Goal: Task Accomplishment & Management: Use online tool/utility

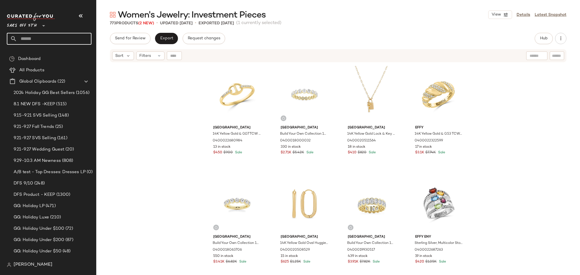
click at [66, 39] on input "text" at bounding box center [54, 39] width 74 height 12
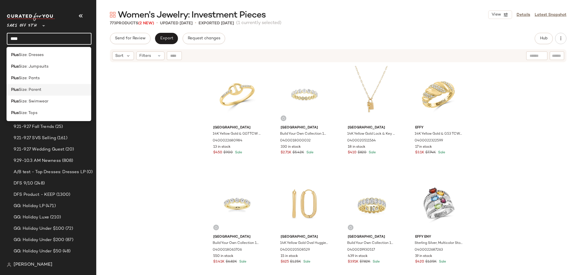
type input "****"
click at [42, 89] on div "Plus Size: Parent" at bounding box center [49, 90] width 76 height 6
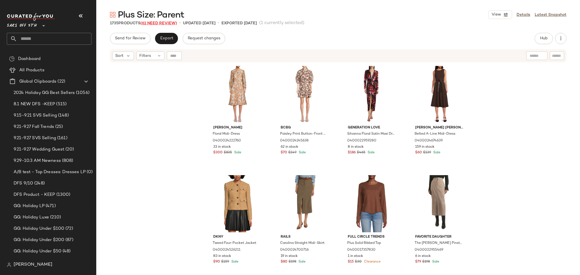
click at [157, 22] on span "(61 Need Review)" at bounding box center [158, 23] width 37 height 4
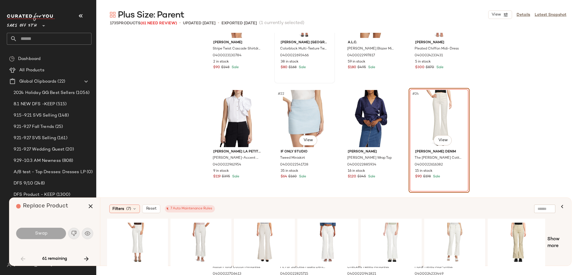
scroll to position [496, 0]
click at [131, 210] on div "Filters (7)" at bounding box center [124, 209] width 31 height 8
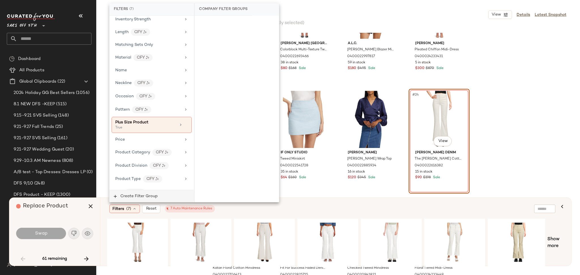
scroll to position [288, 0]
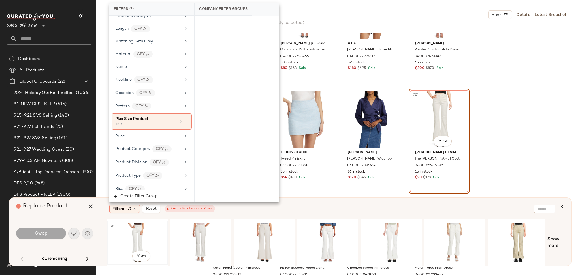
click at [138, 235] on div "#1 View" at bounding box center [137, 243] width 57 height 40
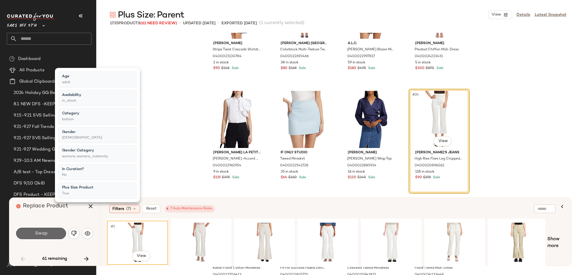
click at [55, 231] on button "Swap" at bounding box center [41, 233] width 50 height 11
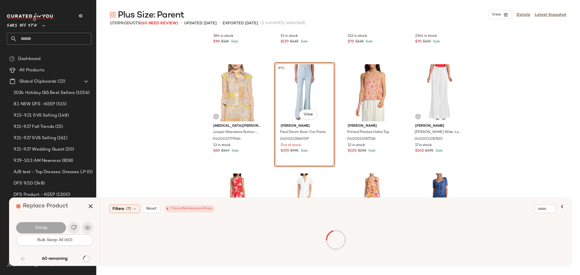
scroll to position [2491, 0]
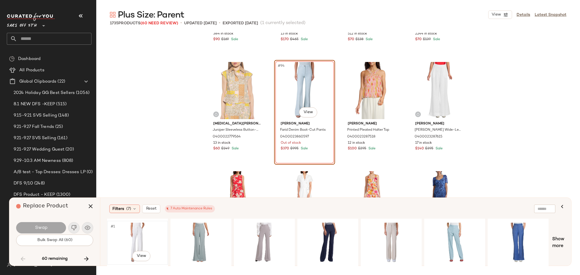
click at [143, 233] on div "#1 View" at bounding box center [137, 243] width 57 height 40
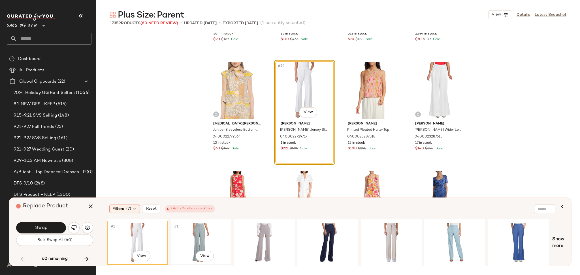
click at [195, 233] on div "#1 View" at bounding box center [200, 243] width 57 height 40
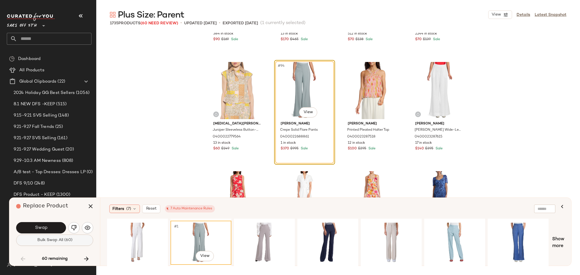
click at [66, 242] on span "Bulk Swap All (60)" at bounding box center [54, 240] width 35 height 5
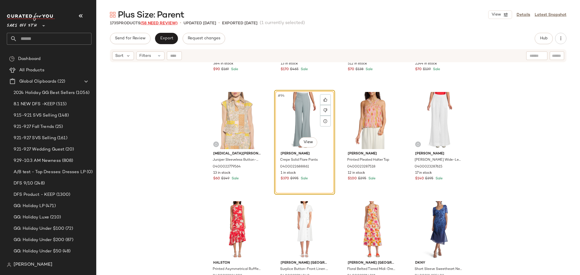
click at [160, 24] on span "(58 Need Review)" at bounding box center [158, 23] width 37 height 4
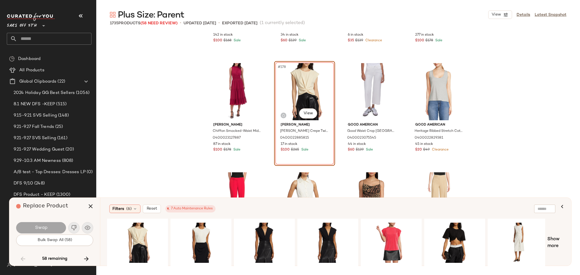
scroll to position [4787, 0]
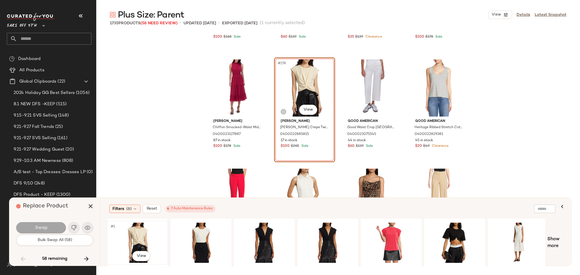
click at [127, 236] on div "#1 View" at bounding box center [137, 243] width 57 height 40
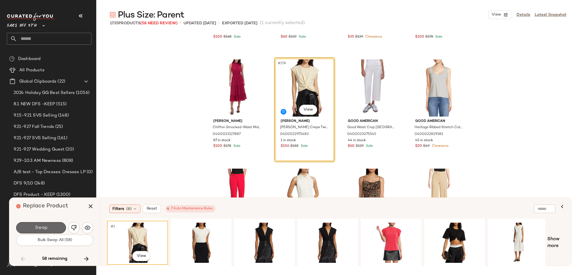
click at [53, 229] on button "Swap" at bounding box center [41, 227] width 50 height 11
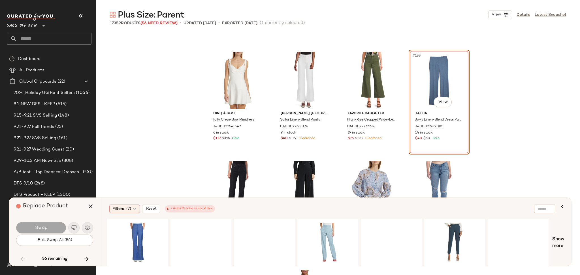
scroll to position [5014, 0]
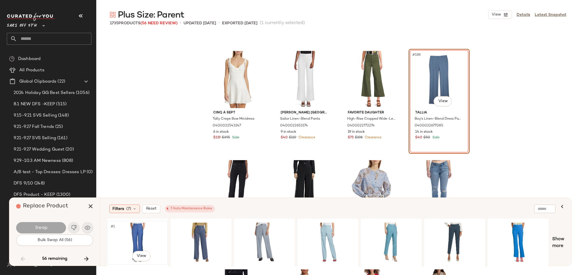
click at [140, 231] on div "#1 View" at bounding box center [137, 243] width 57 height 40
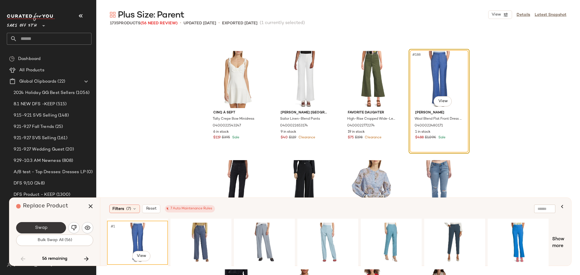
click at [51, 224] on button "Swap" at bounding box center [41, 227] width 50 height 11
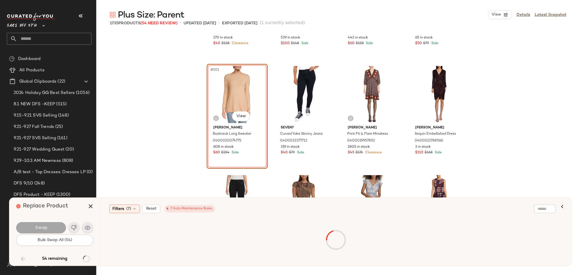
scroll to position [5437, 0]
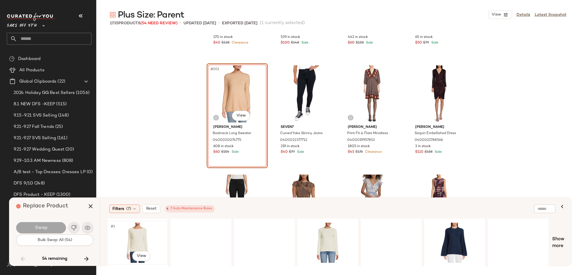
click at [127, 240] on div "#1 View" at bounding box center [137, 243] width 57 height 40
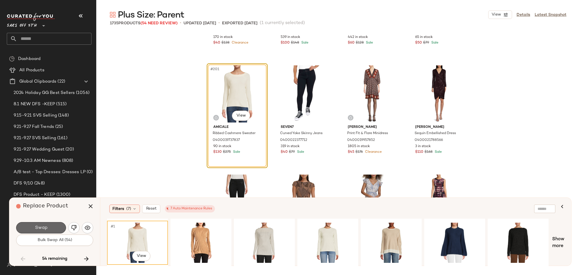
click at [53, 223] on button "Swap" at bounding box center [41, 227] width 50 height 11
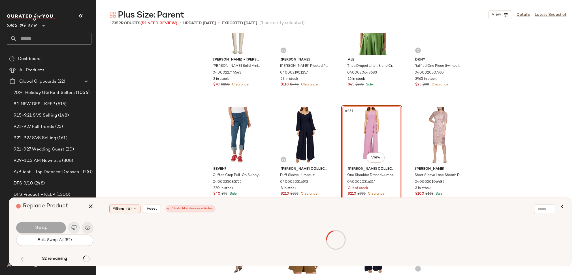
scroll to position [9453, 0]
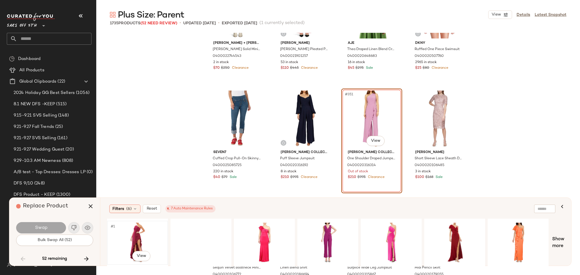
click at [138, 232] on div "#1 View" at bounding box center [137, 243] width 57 height 40
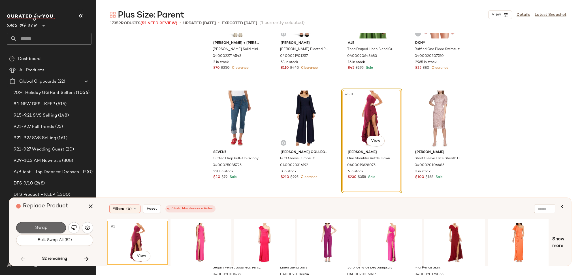
click at [59, 228] on button "Swap" at bounding box center [41, 227] width 50 height 11
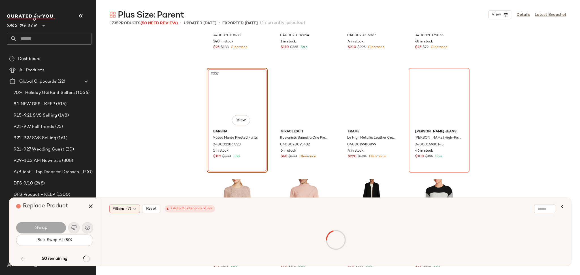
scroll to position [9693, 0]
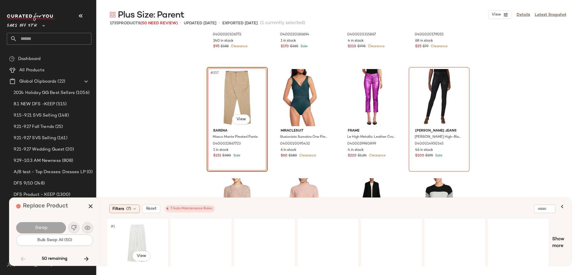
click at [133, 236] on div "#1 View" at bounding box center [137, 243] width 57 height 40
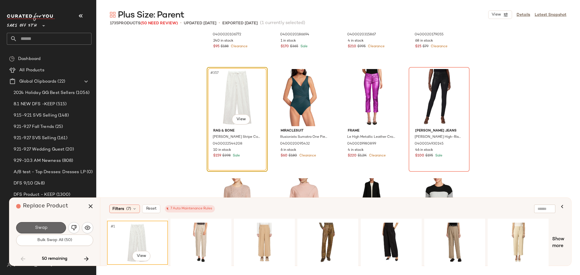
click at [55, 229] on button "Swap" at bounding box center [41, 227] width 50 height 11
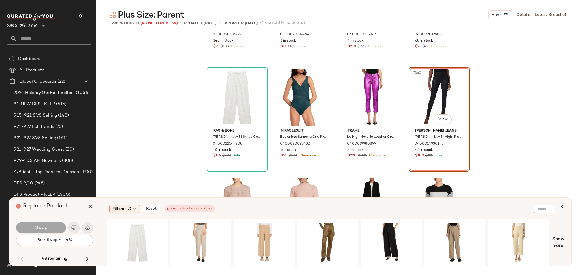
scroll to position [9612, 0]
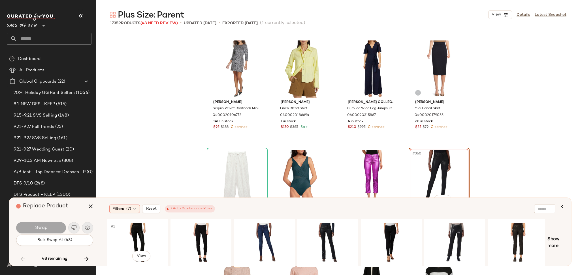
click at [140, 234] on div "#1 View" at bounding box center [137, 243] width 57 height 40
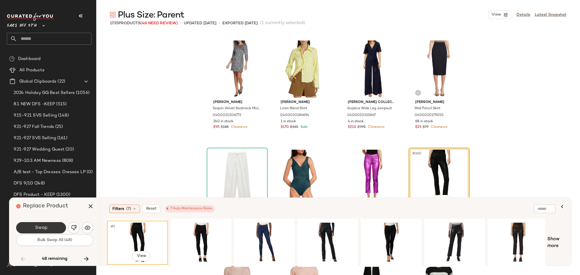
click at [63, 228] on button "Swap" at bounding box center [41, 227] width 50 height 11
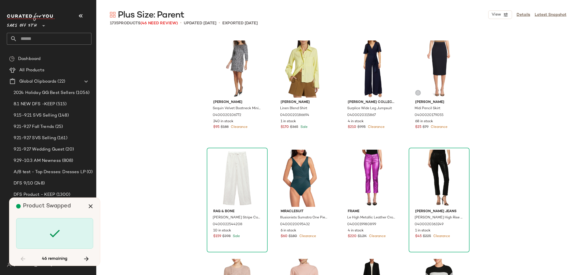
scroll to position [11797, 0]
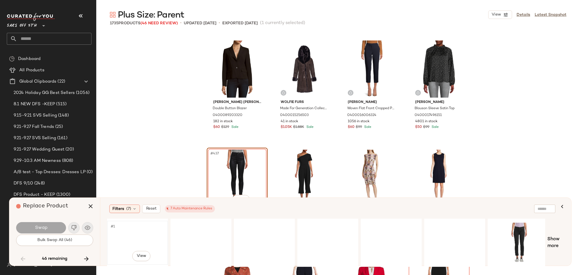
click at [133, 232] on div "#1 View" at bounding box center [137, 243] width 57 height 40
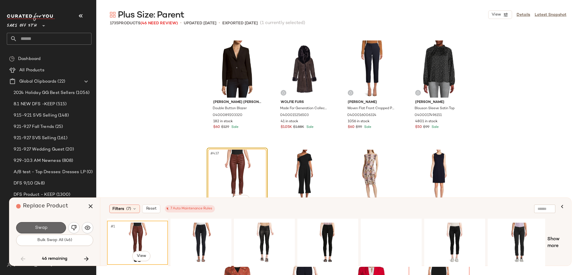
click at [61, 228] on button "Swap" at bounding box center [41, 227] width 50 height 11
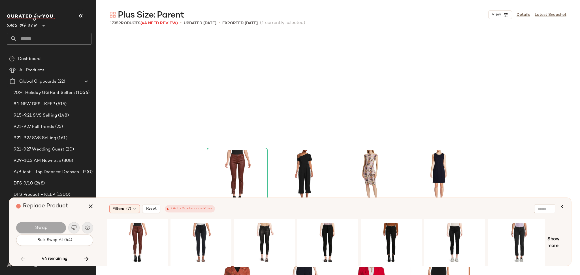
scroll to position [11906, 0]
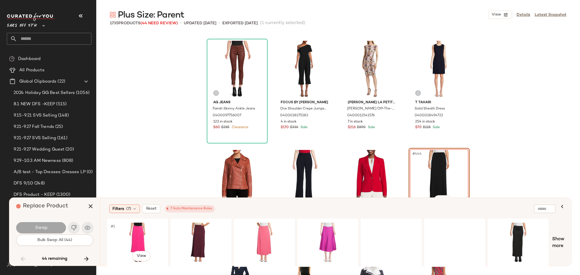
click at [126, 228] on div "#1 View" at bounding box center [137, 243] width 57 height 40
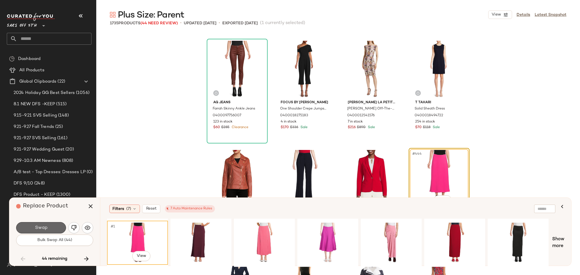
click at [58, 229] on button "Swap" at bounding box center [41, 227] width 50 height 11
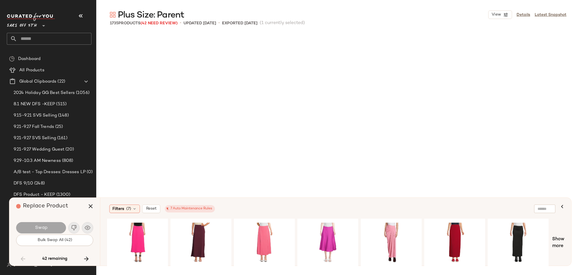
scroll to position [12234, 0]
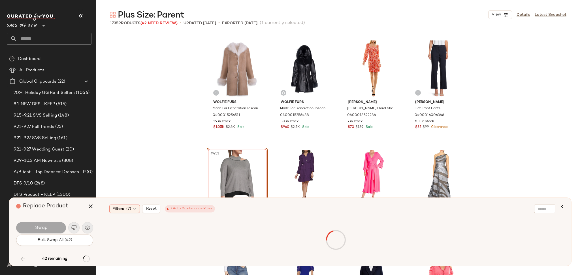
click at [131, 232] on div at bounding box center [335, 240] width 455 height 40
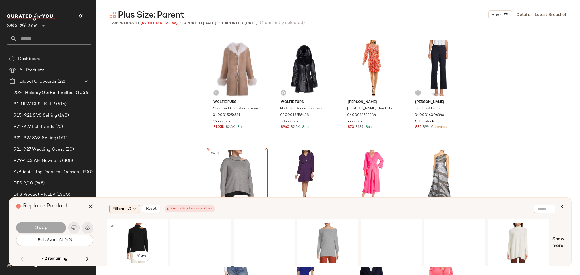
click at [131, 232] on div "#1 View" at bounding box center [137, 243] width 57 height 40
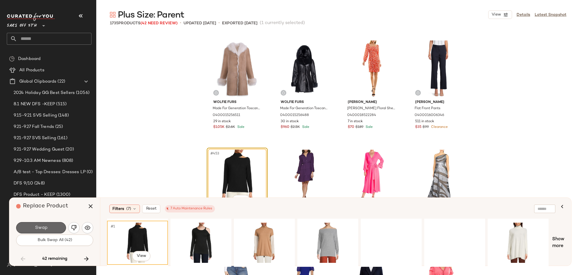
click at [45, 224] on button "Swap" at bounding box center [41, 227] width 50 height 11
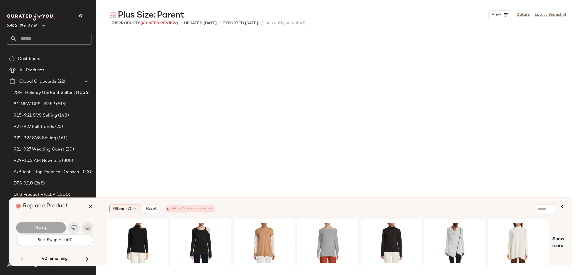
scroll to position [12671, 0]
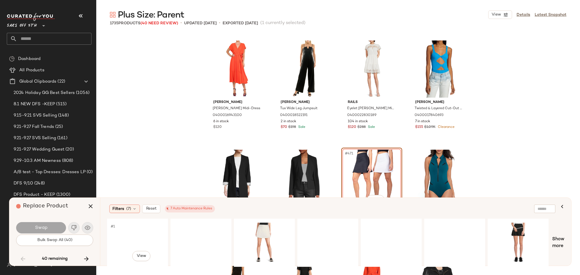
click at [129, 236] on div "#1 View" at bounding box center [137, 243] width 57 height 40
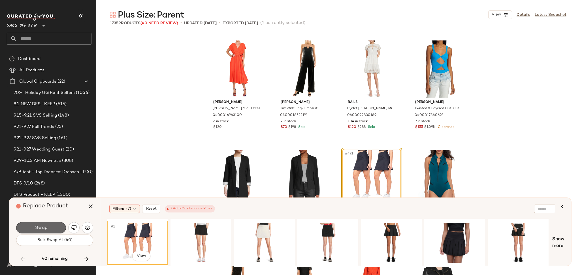
click at [62, 227] on button "Swap" at bounding box center [41, 227] width 50 height 11
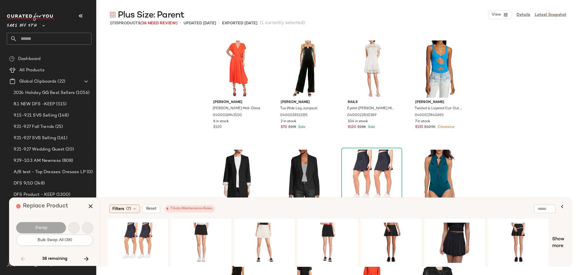
scroll to position [13108, 0]
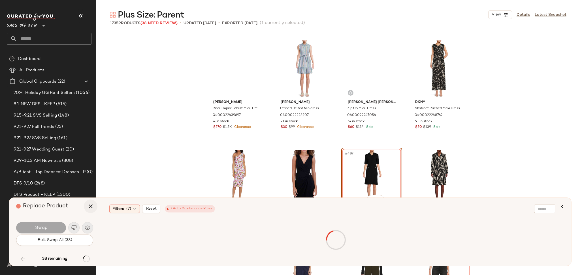
click at [91, 206] on icon "button" at bounding box center [90, 206] width 7 height 7
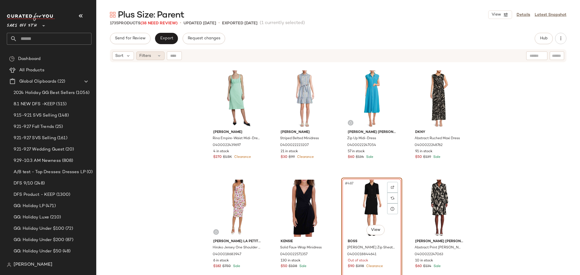
click at [155, 60] on div "Filters" at bounding box center [150, 56] width 28 height 8
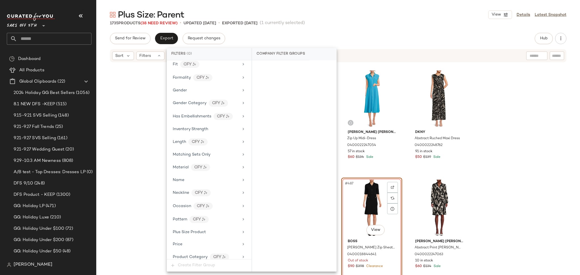
scroll to position [298, 0]
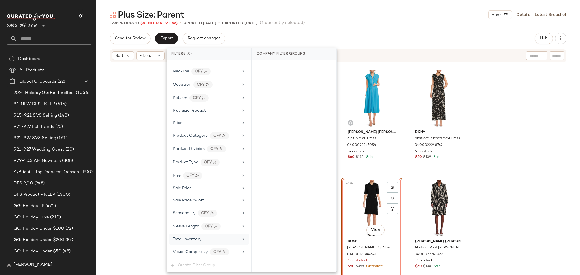
click at [191, 241] on span "Total Inventory" at bounding box center [187, 239] width 29 height 4
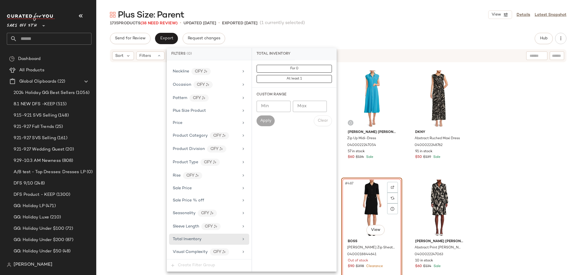
click at [274, 64] on div "For 0 At least 1" at bounding box center [294, 73] width 84 height 27
click at [277, 70] on button "For 0" at bounding box center [293, 69] width 75 height 8
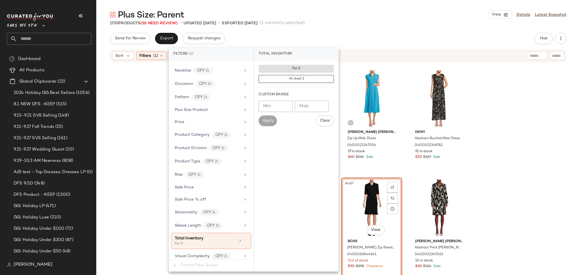
click at [345, 18] on div "Plus Size: Parent View Details Latest Snapshot" at bounding box center [337, 14] width 483 height 11
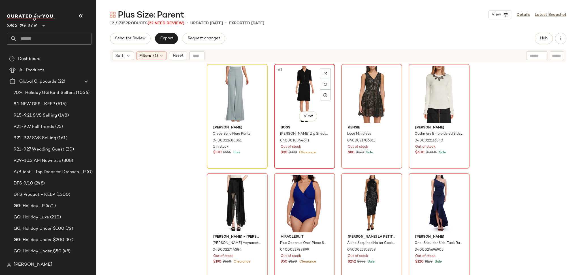
click at [297, 101] on div "#2 View" at bounding box center [304, 94] width 57 height 57
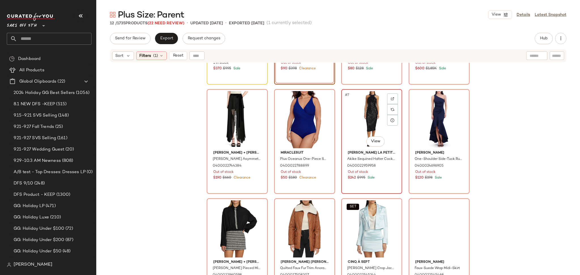
scroll to position [97, 0]
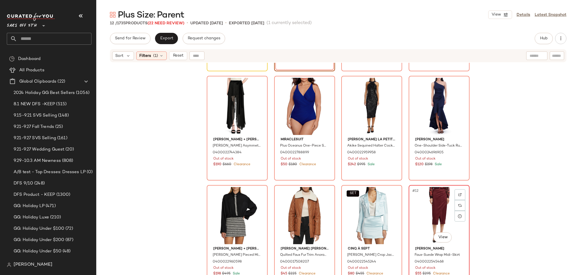
click at [425, 210] on div "#12 View" at bounding box center [438, 215] width 57 height 57
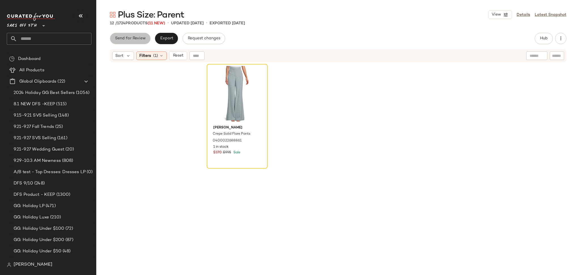
click at [143, 41] on button "Send for Review" at bounding box center [130, 38] width 40 height 11
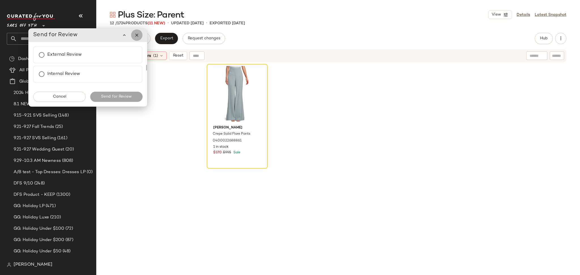
click at [138, 37] on icon "button" at bounding box center [136, 35] width 5 height 5
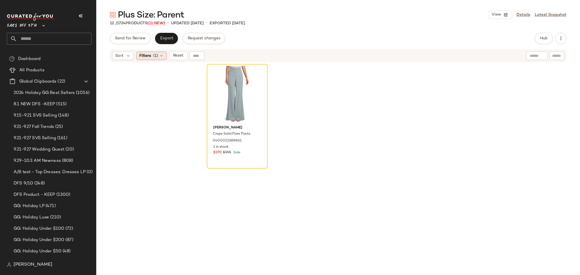
click at [144, 54] on span "Filters" at bounding box center [145, 56] width 12 height 6
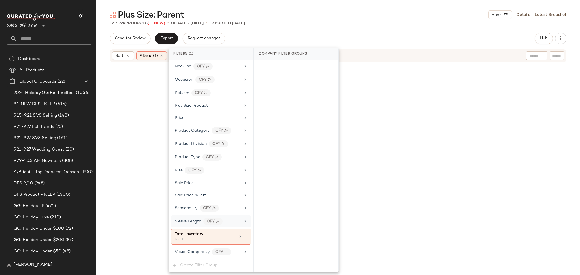
scroll to position [303, 0]
click at [244, 237] on icon at bounding box center [245, 237] width 4 height 4
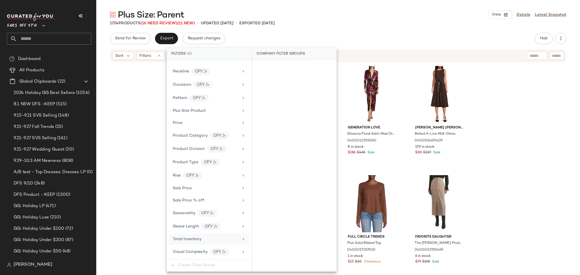
click at [326, 19] on div "Plus Size: Parent View Details Latest Snapshot" at bounding box center [337, 14] width 483 height 11
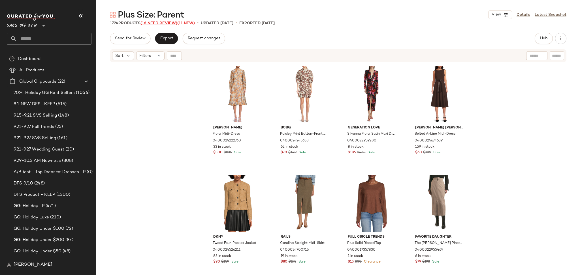
click at [149, 24] on span "(16 Need Review)" at bounding box center [158, 23] width 37 height 4
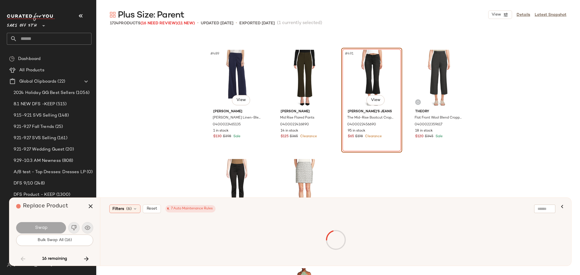
scroll to position [13318, 0]
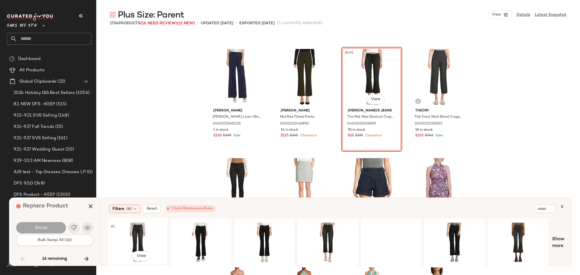
click at [131, 233] on div "#1 View" at bounding box center [137, 243] width 57 height 40
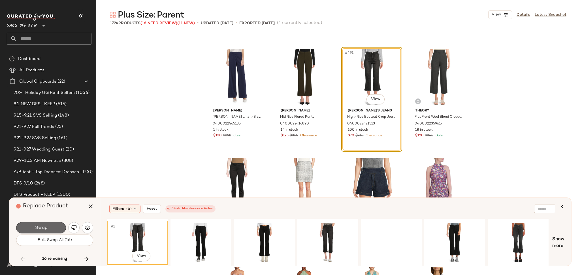
click at [62, 229] on button "Swap" at bounding box center [41, 227] width 50 height 11
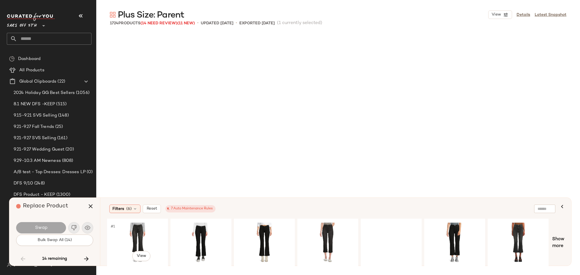
scroll to position [16603, 0]
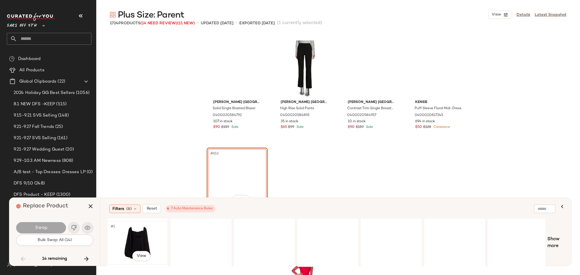
click at [126, 233] on div "#1 View" at bounding box center [137, 243] width 57 height 40
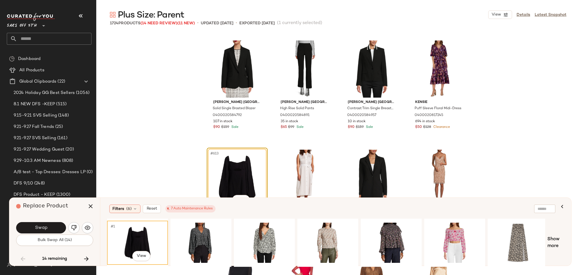
drag, startPoint x: 53, startPoint y: 227, endPoint x: 170, endPoint y: 164, distance: 132.7
click at [170, 164] on div "Plus Size: Parent View Details Latest Snapshot 1724 Products (14 Need Review) (…" at bounding box center [337, 142] width 483 height 266
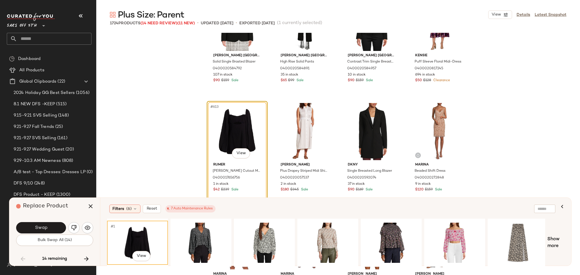
scroll to position [16651, 0]
click at [198, 233] on div "#1 View" at bounding box center [200, 243] width 57 height 40
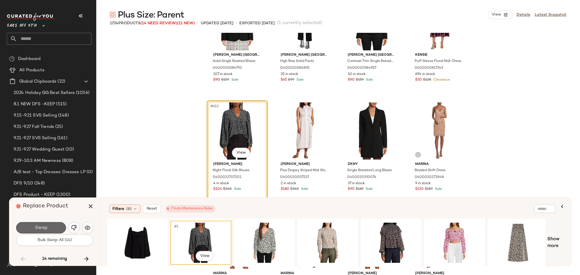
click at [57, 230] on button "Swap" at bounding box center [41, 227] width 50 height 11
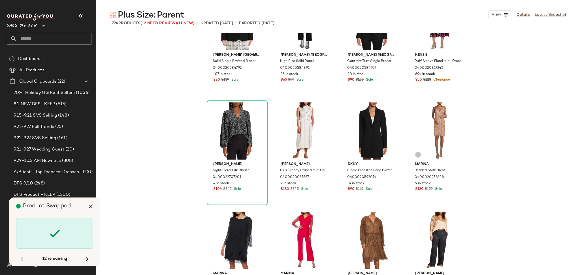
scroll to position [30257, 0]
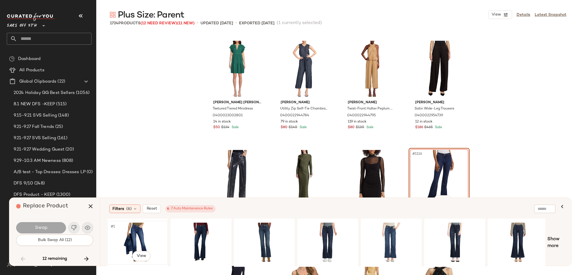
click at [136, 241] on div "#1 View" at bounding box center [137, 243] width 57 height 40
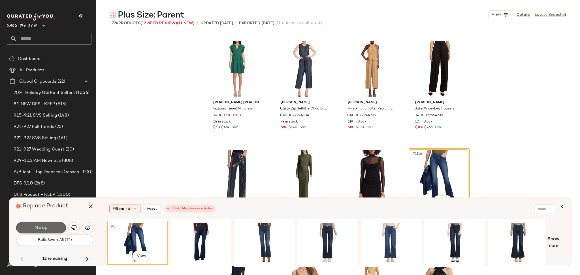
click at [56, 227] on button "Swap" at bounding box center [41, 227] width 50 height 11
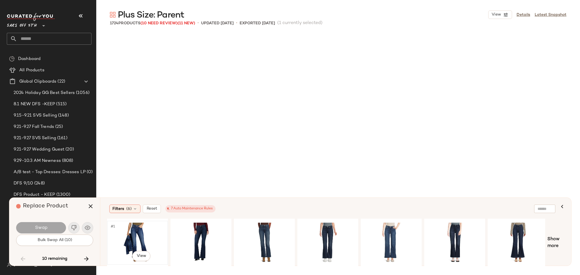
scroll to position [32223, 0]
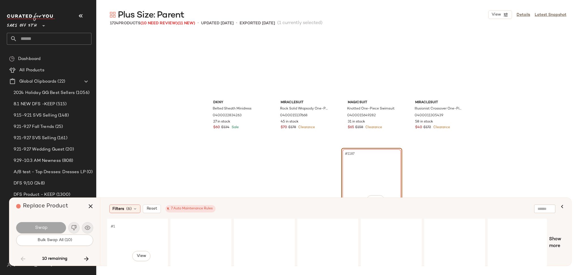
click at [133, 231] on div "#1 View" at bounding box center [137, 243] width 57 height 40
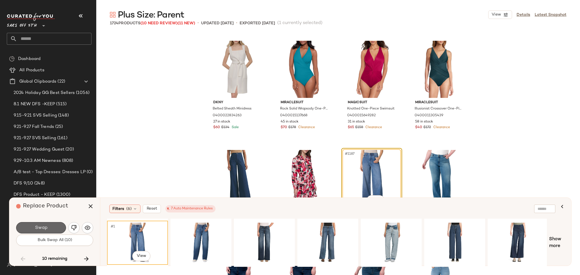
click at [50, 228] on button "Swap" at bounding box center [41, 227] width 50 height 11
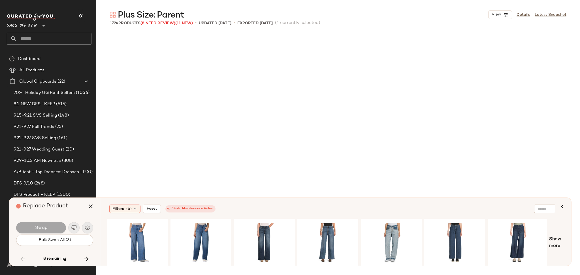
scroll to position [43256, 0]
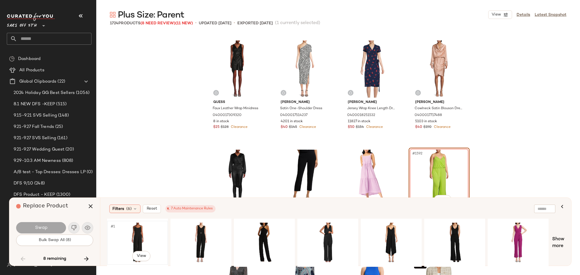
click at [142, 237] on div "#1 View" at bounding box center [137, 243] width 57 height 40
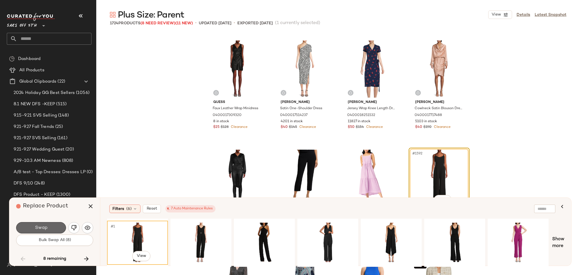
click at [52, 227] on button "Swap" at bounding box center [41, 227] width 50 height 11
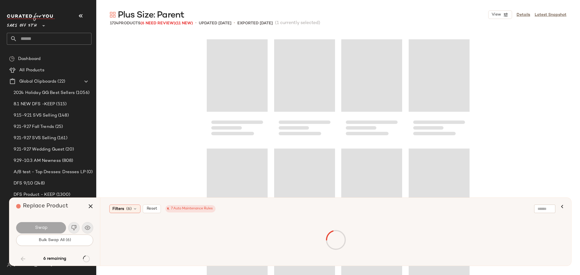
scroll to position [46316, 0]
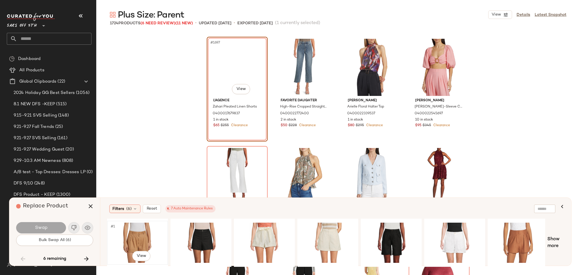
click at [132, 240] on div "#1 View" at bounding box center [137, 243] width 57 height 40
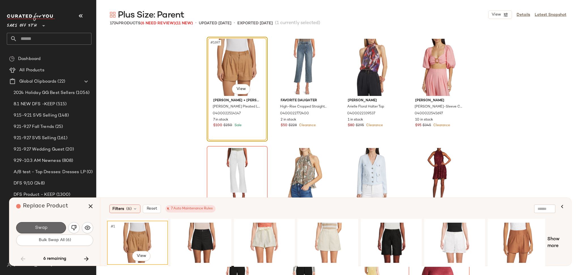
click at [52, 226] on button "Swap" at bounding box center [41, 227] width 50 height 11
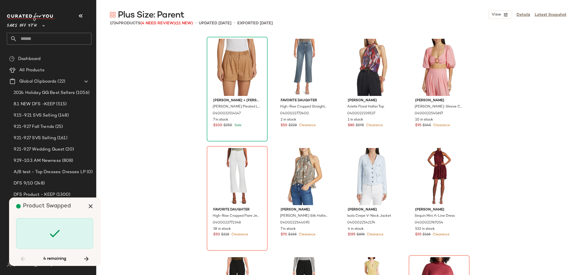
scroll to position [46314, 0]
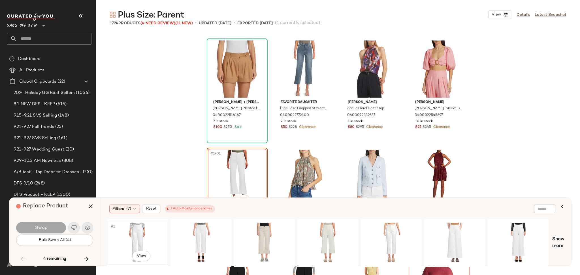
click at [132, 233] on div "#1 View" at bounding box center [137, 243] width 57 height 40
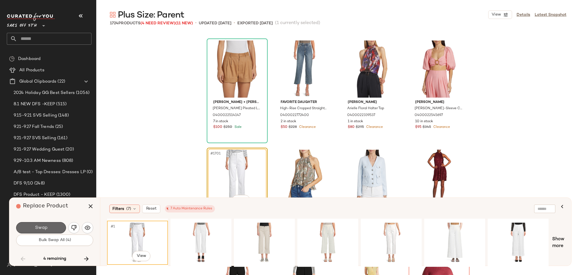
click at [61, 226] on button "Swap" at bounding box center [41, 227] width 50 height 11
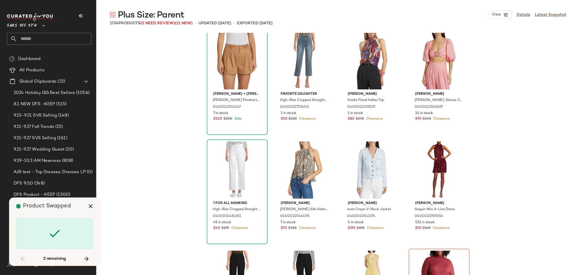
scroll to position [46323, 0]
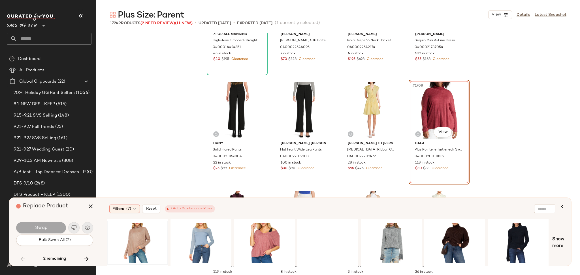
scroll to position [46492, 0]
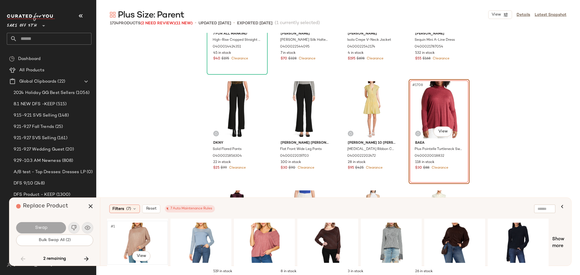
click at [140, 233] on div "#1 View" at bounding box center [137, 243] width 57 height 40
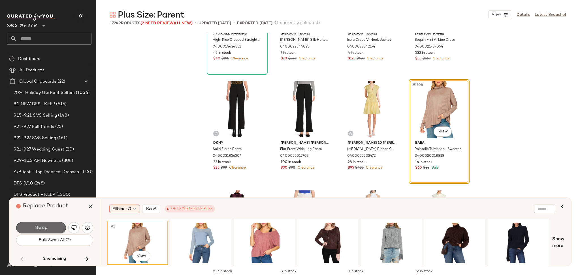
click at [52, 229] on button "Swap" at bounding box center [41, 227] width 50 height 11
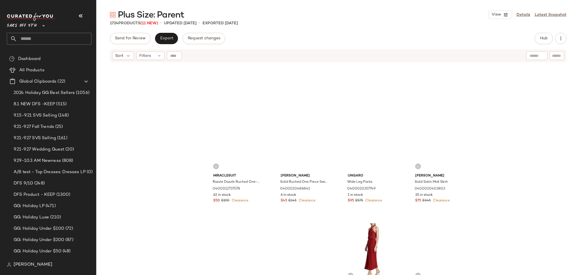
scroll to position [44060, 0]
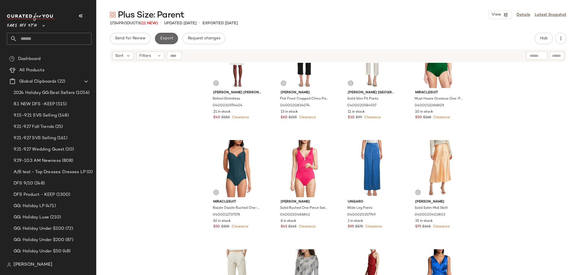
click at [159, 41] on button "Export" at bounding box center [166, 38] width 23 height 11
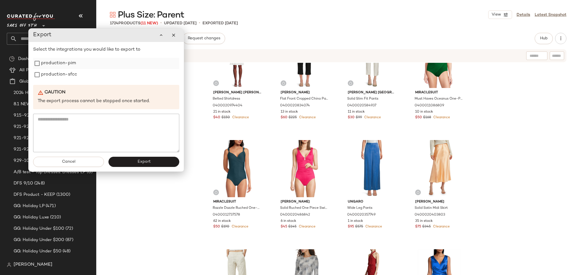
click at [74, 64] on label "production-pim" at bounding box center [58, 63] width 35 height 11
click at [74, 78] on label "production-sfcc" at bounding box center [59, 74] width 36 height 11
click at [136, 164] on button "Export" at bounding box center [143, 162] width 71 height 10
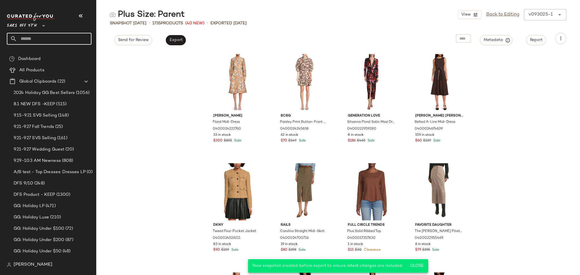
click at [56, 33] on input "text" at bounding box center [54, 39] width 74 height 12
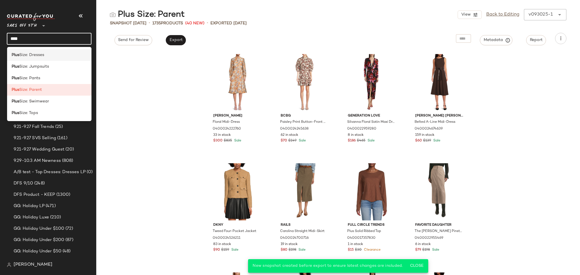
type input "****"
click at [51, 55] on div "Plus Size: Dresses" at bounding box center [50, 55] width 76 height 6
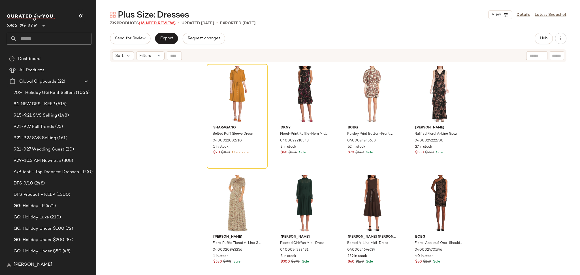
click at [161, 22] on span "(16 Need Review)" at bounding box center [157, 23] width 37 height 4
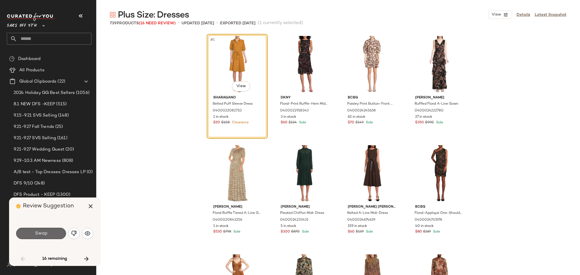
click at [49, 233] on button "Swap" at bounding box center [41, 233] width 50 height 11
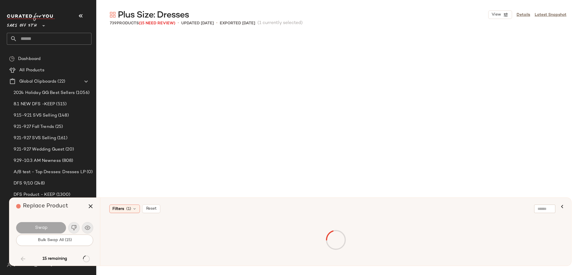
scroll to position [6663, 0]
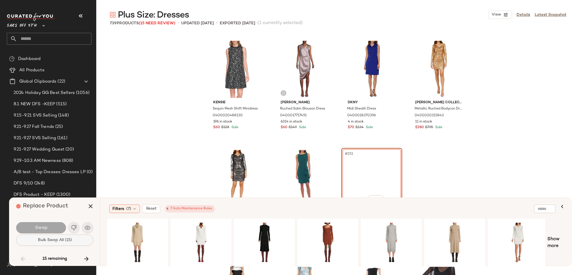
click at [52, 243] on button "Bulk Swap All (15)" at bounding box center [54, 240] width 77 height 11
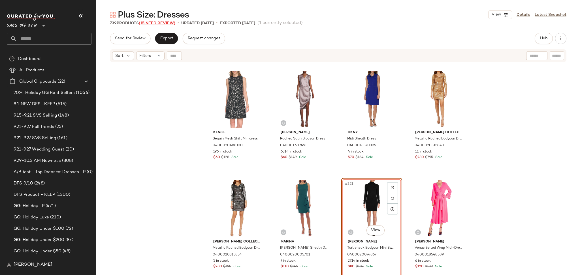
click at [166, 23] on span "(15 Need Review)" at bounding box center [157, 23] width 37 height 4
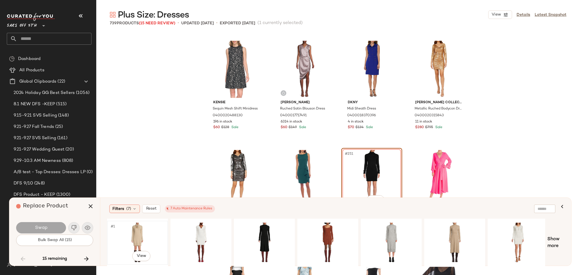
click at [130, 228] on div "#1 View" at bounding box center [137, 243] width 57 height 40
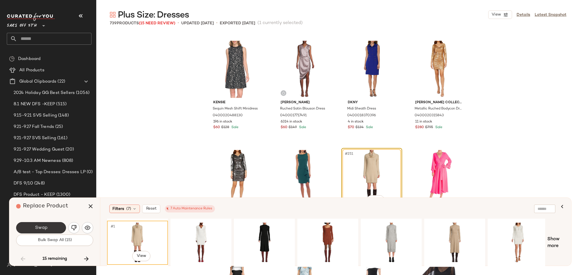
click at [56, 229] on button "Swap" at bounding box center [41, 227] width 50 height 11
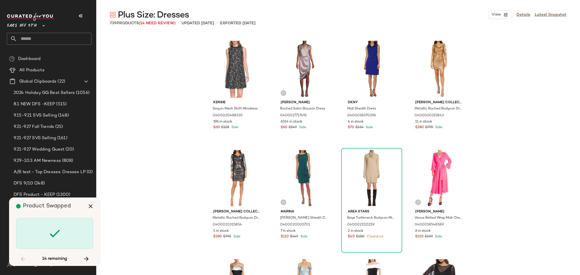
scroll to position [7100, 0]
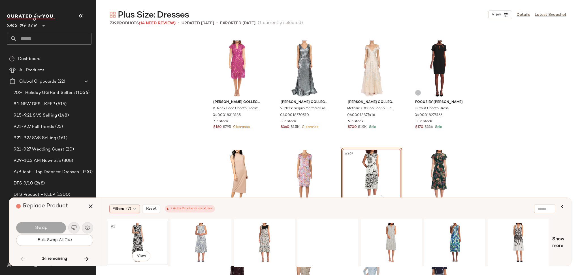
click at [132, 228] on div "#1 View" at bounding box center [137, 243] width 57 height 40
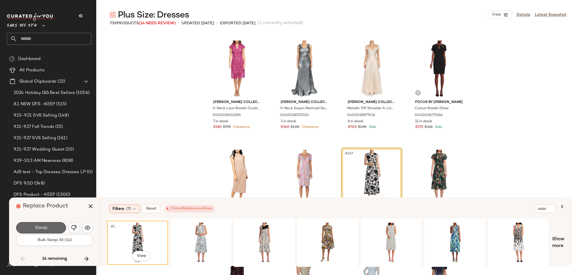
click at [40, 228] on span "Swap" at bounding box center [41, 227] width 13 height 5
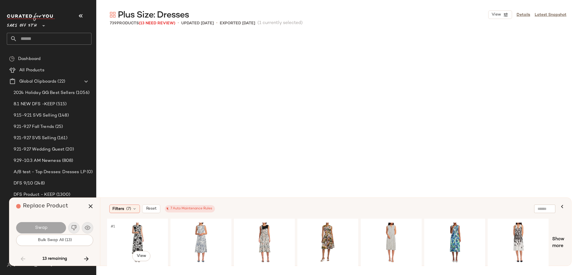
scroll to position [7865, 0]
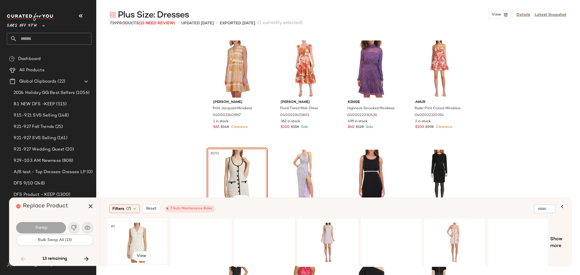
click at [131, 233] on div "#1 View" at bounding box center [137, 243] width 57 height 40
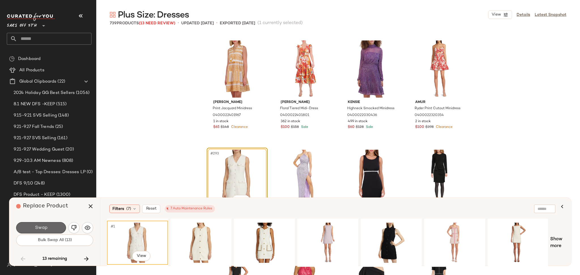
click at [58, 225] on button "Swap" at bounding box center [41, 227] width 50 height 11
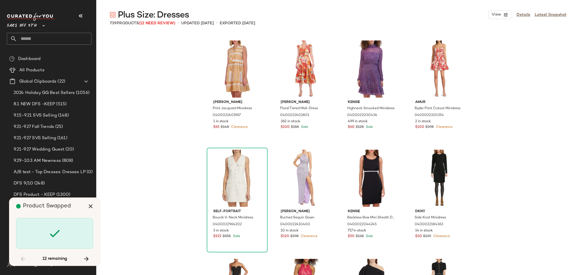
scroll to position [8302, 0]
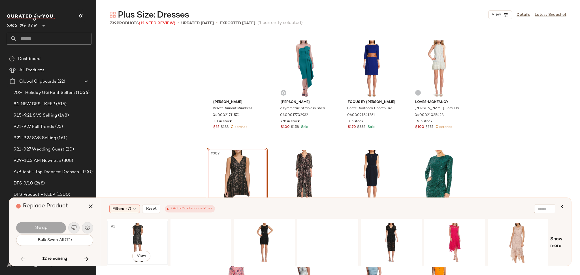
click at [131, 227] on div "#1 View" at bounding box center [137, 243] width 57 height 40
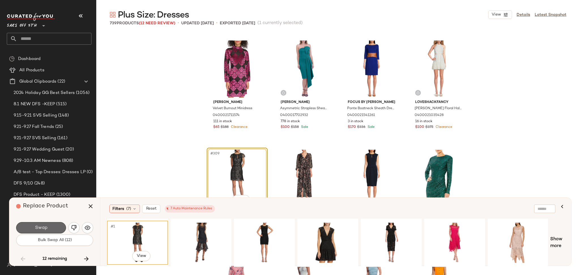
click at [59, 228] on button "Swap" at bounding box center [41, 227] width 50 height 11
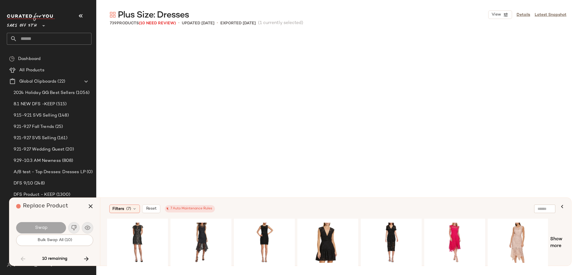
scroll to position [10923, 0]
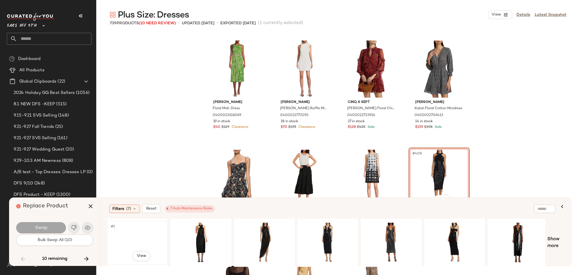
click at [140, 228] on div "#1 View" at bounding box center [137, 243] width 57 height 40
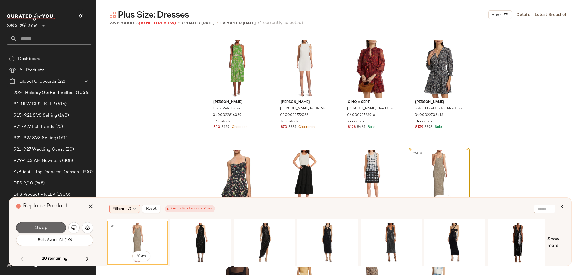
click at [53, 229] on button "Swap" at bounding box center [41, 227] width 50 height 11
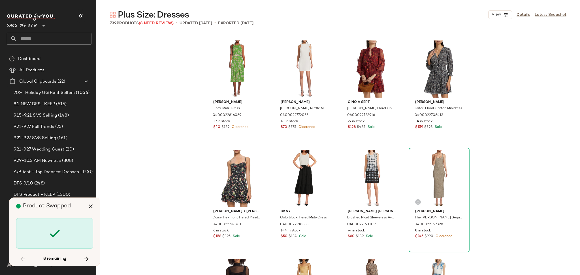
scroll to position [12998, 0]
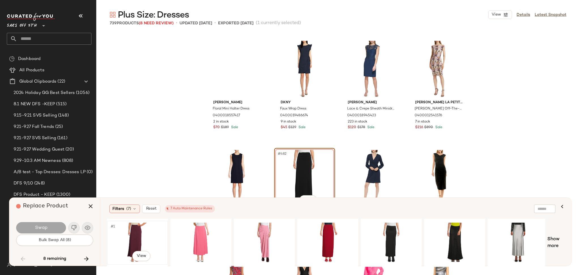
click at [137, 228] on div "#1 View" at bounding box center [137, 243] width 57 height 40
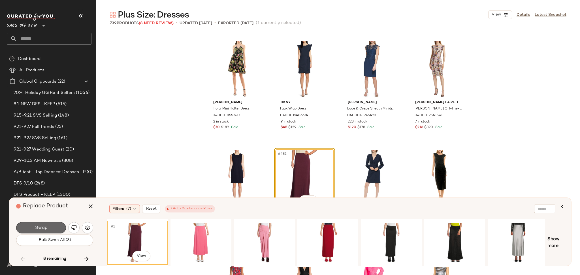
click at [54, 228] on button "Swap" at bounding box center [41, 227] width 50 height 11
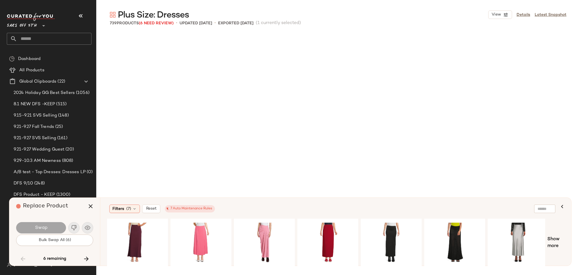
scroll to position [13763, 0]
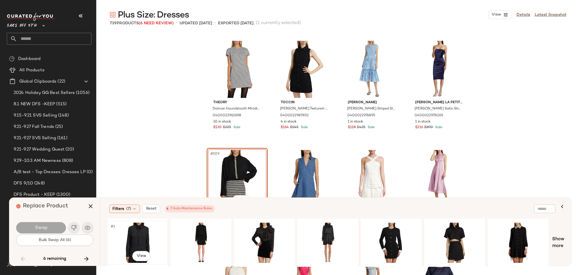
click at [139, 233] on div "#1 View" at bounding box center [137, 243] width 57 height 40
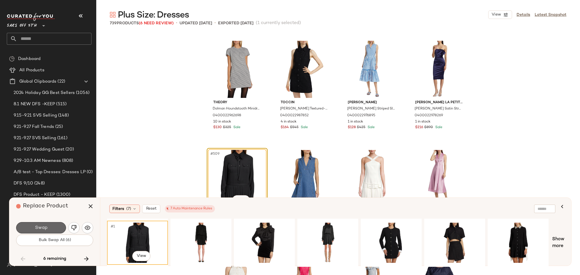
click at [59, 228] on button "Swap" at bounding box center [41, 227] width 50 height 11
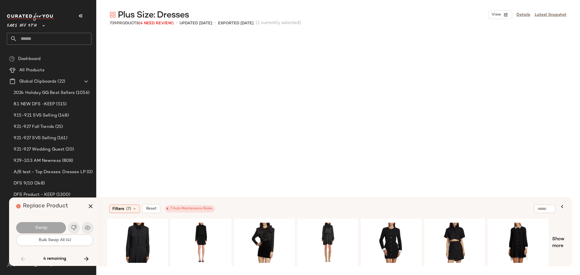
scroll to position [14637, 0]
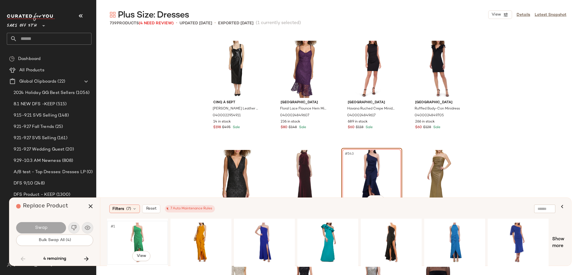
click at [141, 229] on div "#1 View" at bounding box center [137, 243] width 57 height 40
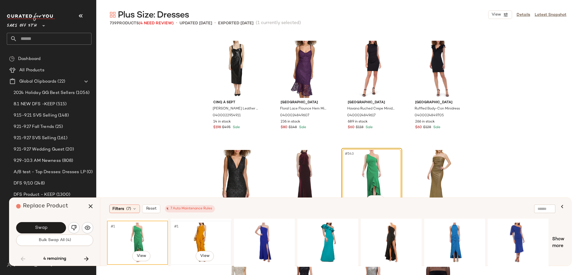
click at [182, 230] on div "#1 View" at bounding box center [200, 243] width 57 height 40
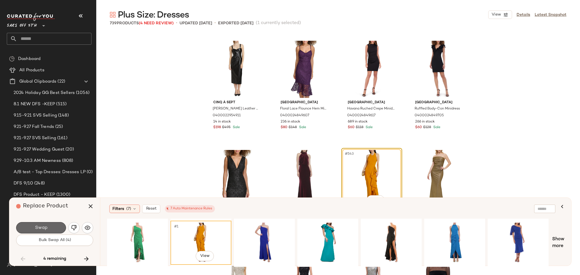
click at [56, 228] on button "Swap" at bounding box center [41, 227] width 50 height 11
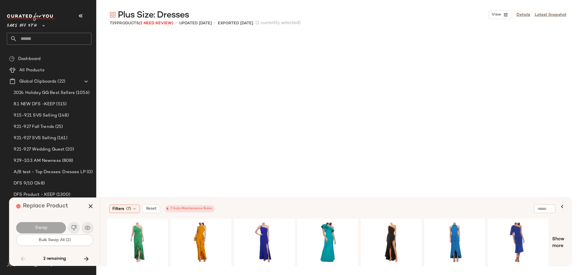
scroll to position [16603, 0]
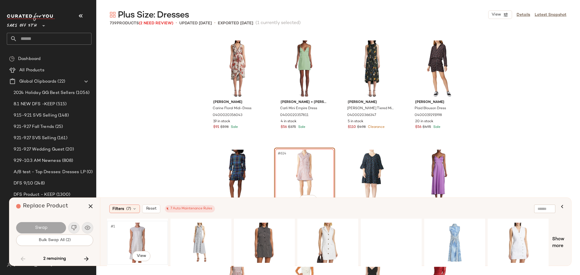
click at [136, 233] on div "#1 View" at bounding box center [137, 243] width 57 height 40
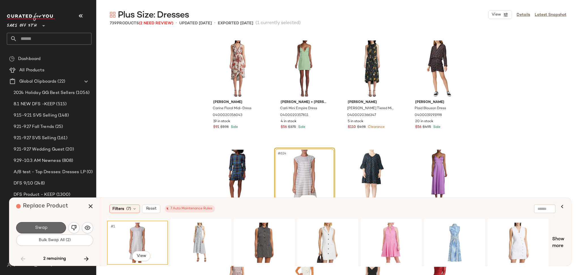
click at [58, 228] on button "Swap" at bounding box center [41, 227] width 50 height 11
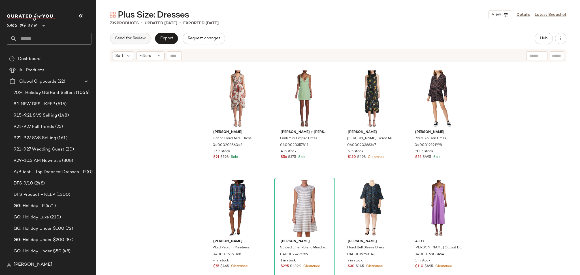
click at [125, 43] on button "Send for Review" at bounding box center [130, 38] width 40 height 11
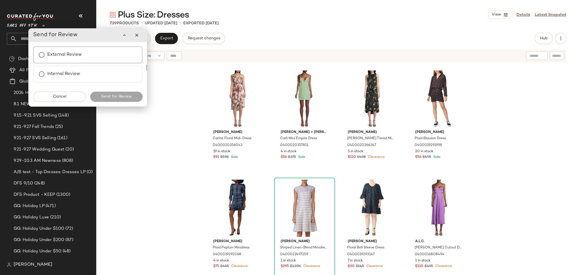
click at [76, 56] on label "External Review" at bounding box center [64, 54] width 35 height 11
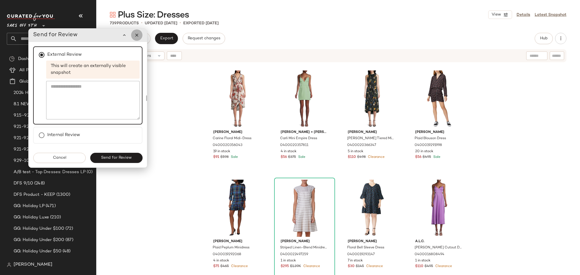
click at [137, 36] on icon "button" at bounding box center [136, 35] width 5 height 5
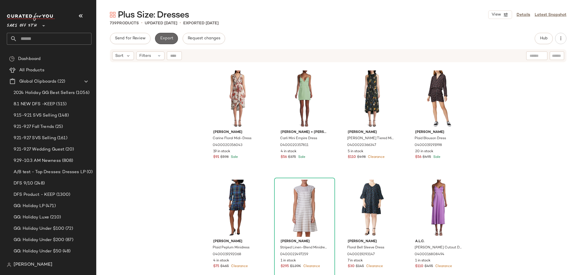
click at [166, 38] on span "Export" at bounding box center [166, 38] width 13 height 5
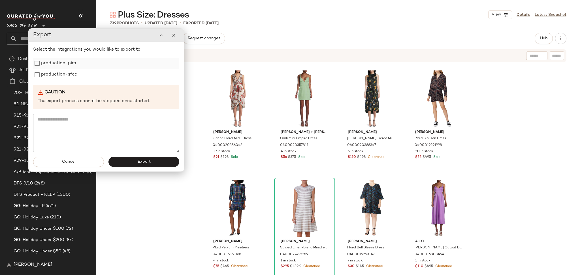
click at [71, 66] on label "production-pim" at bounding box center [58, 63] width 35 height 11
click at [71, 72] on label "production-sfcc" at bounding box center [59, 74] width 36 height 11
click at [118, 162] on button "Export" at bounding box center [143, 162] width 71 height 10
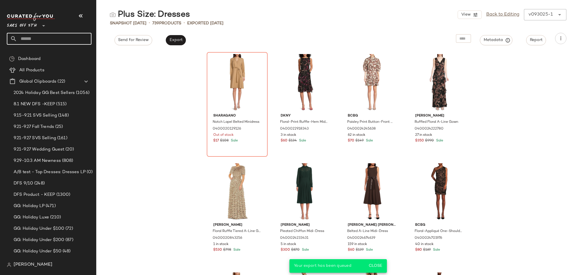
click at [42, 40] on input "text" at bounding box center [54, 39] width 74 height 12
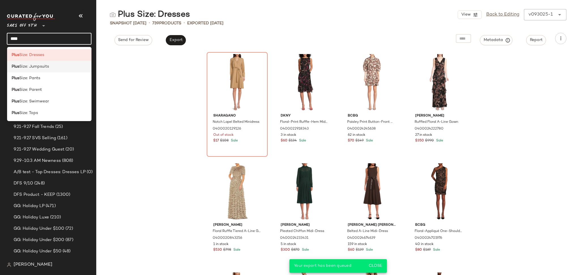
type input "****"
click at [39, 65] on span "Size: Jumpsuits" at bounding box center [34, 67] width 30 height 6
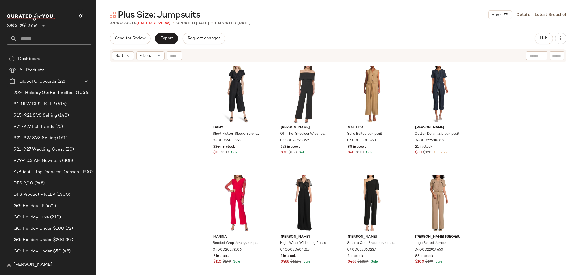
click at [160, 26] on div "37 Products (1 Need Review)" at bounding box center [140, 23] width 61 height 6
click at [160, 23] on span "(1 Need Review)" at bounding box center [153, 23] width 34 height 4
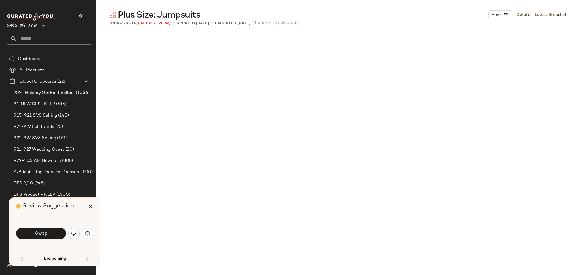
scroll to position [332, 0]
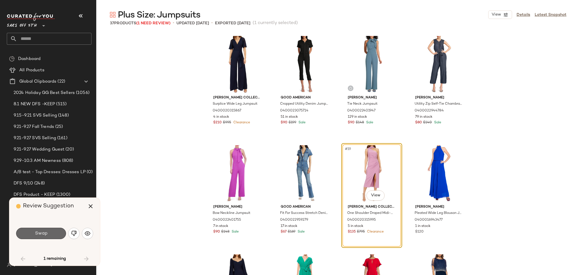
click at [58, 232] on button "Swap" at bounding box center [41, 233] width 50 height 11
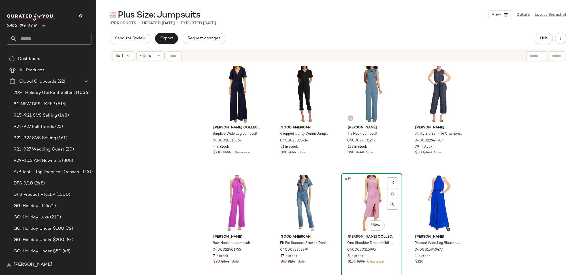
click at [370, 194] on div "#19 View" at bounding box center [371, 203] width 57 height 57
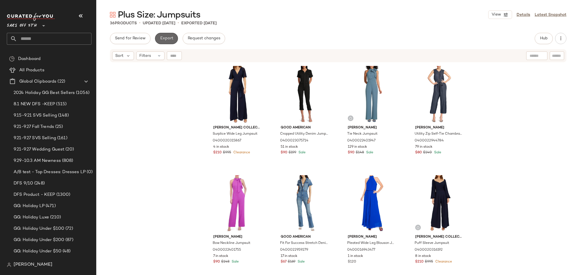
click at [168, 37] on span "Export" at bounding box center [166, 38] width 13 height 5
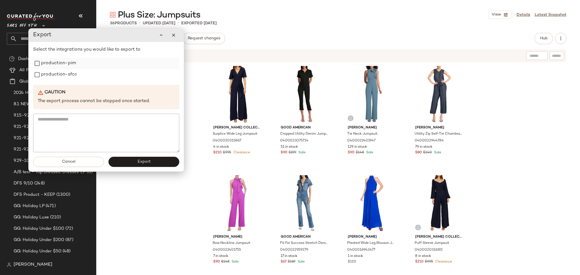
click at [72, 63] on label "production-pim" at bounding box center [58, 63] width 35 height 11
click at [69, 74] on label "production-sfcc" at bounding box center [59, 74] width 36 height 11
click at [147, 161] on span "Export" at bounding box center [143, 162] width 13 height 5
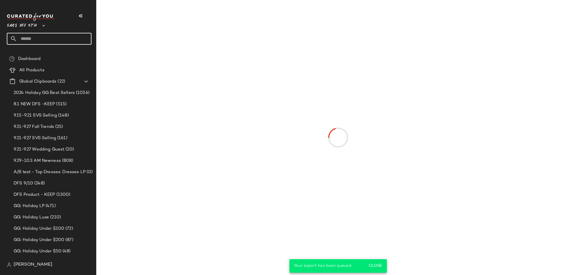
click at [64, 33] on input "text" at bounding box center [54, 39] width 74 height 12
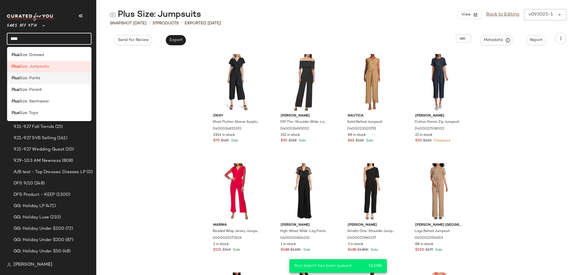
type input "****"
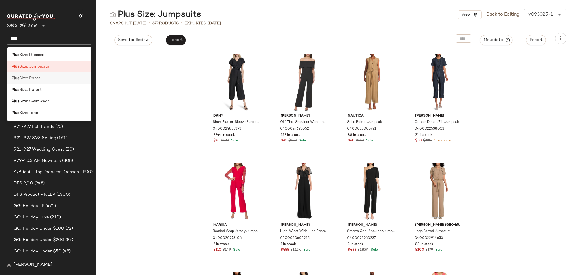
click at [46, 83] on div "Plus Size: Pants" at bounding box center [49, 78] width 85 height 12
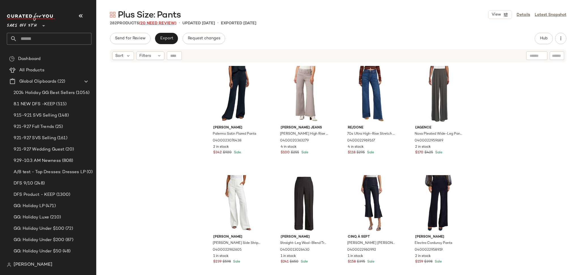
click at [165, 22] on span "(20 Need Review)" at bounding box center [157, 23] width 37 height 4
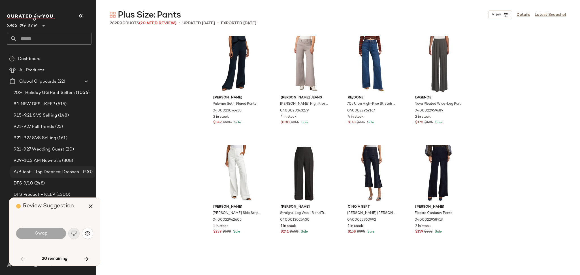
scroll to position [332, 0]
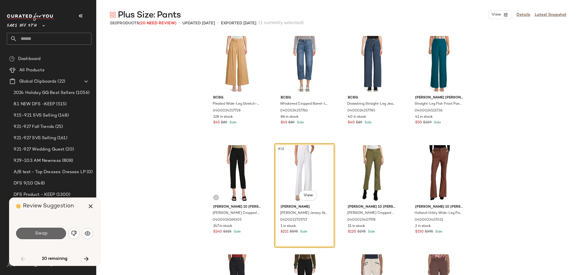
click at [53, 233] on button "Swap" at bounding box center [41, 233] width 50 height 11
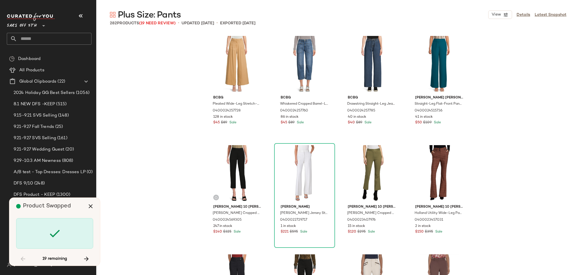
scroll to position [1202, 0]
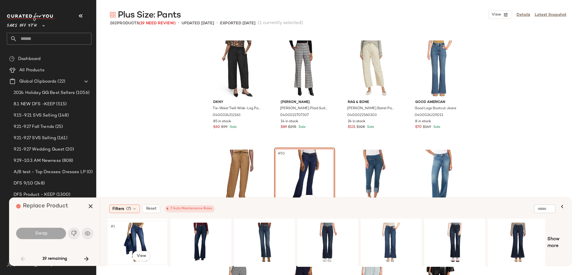
click at [133, 231] on div "#1 View" at bounding box center [137, 243] width 57 height 40
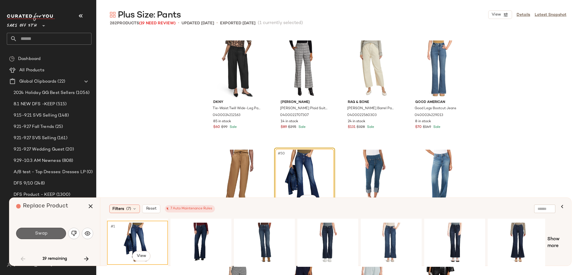
click at [46, 232] on span "Swap" at bounding box center [41, 233] width 13 height 5
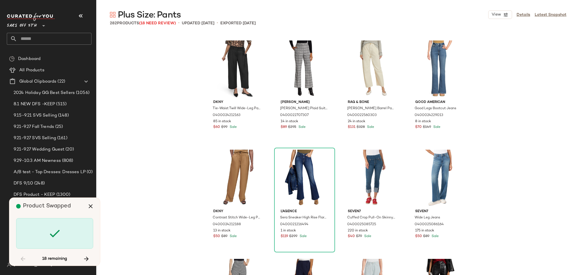
scroll to position [1748, 0]
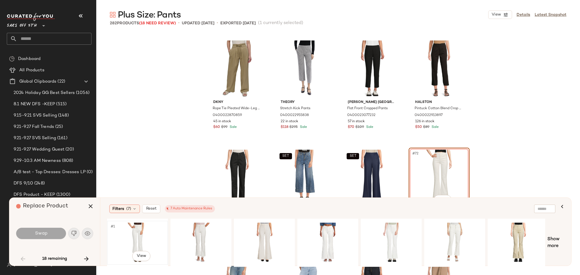
click at [132, 230] on div "#1 View" at bounding box center [137, 243] width 57 height 40
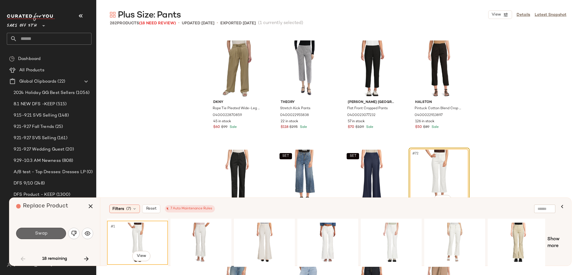
click at [51, 231] on button "Swap" at bounding box center [41, 233] width 50 height 11
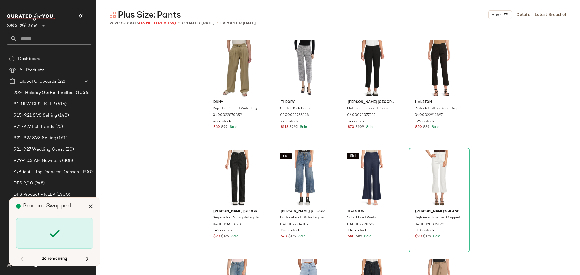
scroll to position [3058, 0]
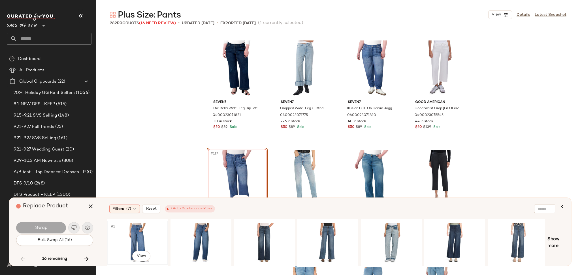
click at [130, 237] on div "#1 View" at bounding box center [137, 243] width 57 height 40
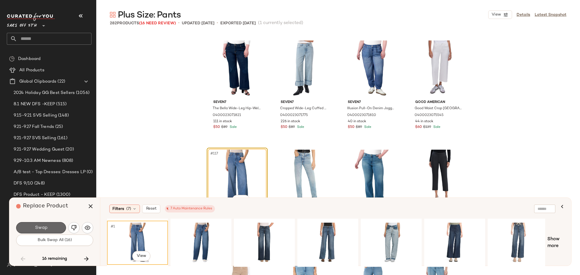
click at [54, 229] on button "Swap" at bounding box center [41, 227] width 50 height 11
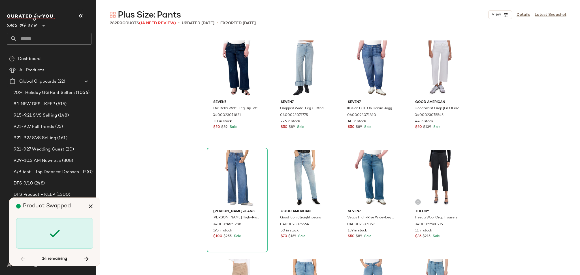
scroll to position [3823, 0]
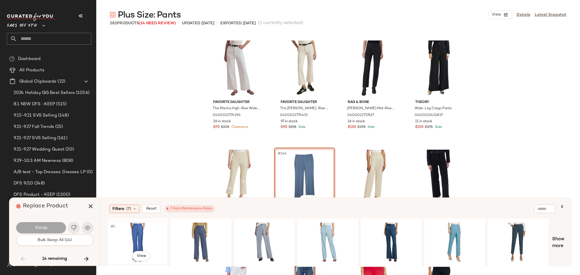
click at [139, 235] on div "#1 View" at bounding box center [137, 243] width 57 height 40
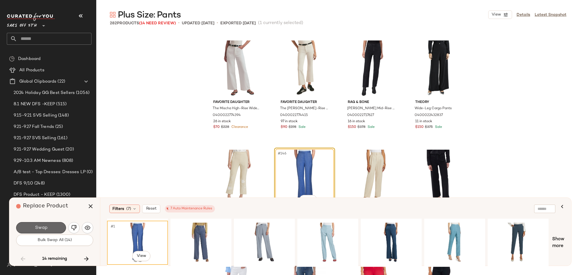
click at [53, 229] on button "Swap" at bounding box center [41, 227] width 50 height 11
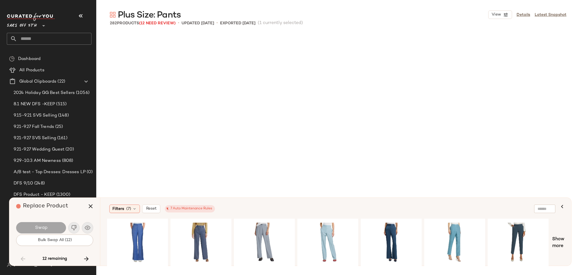
scroll to position [5243, 0]
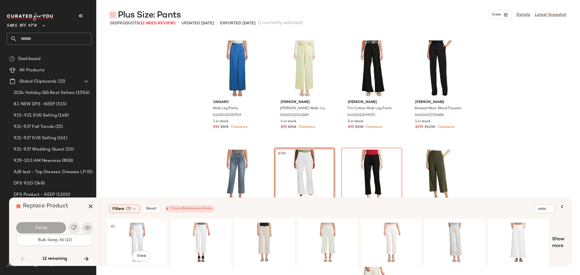
click at [126, 230] on div "#1 View" at bounding box center [137, 243] width 57 height 40
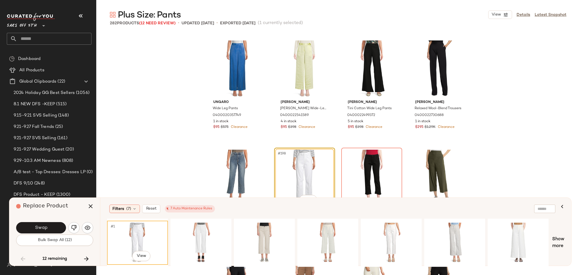
click at [52, 221] on div "Swap" at bounding box center [54, 228] width 77 height 14
click at [52, 224] on button "Swap" at bounding box center [41, 227] width 50 height 11
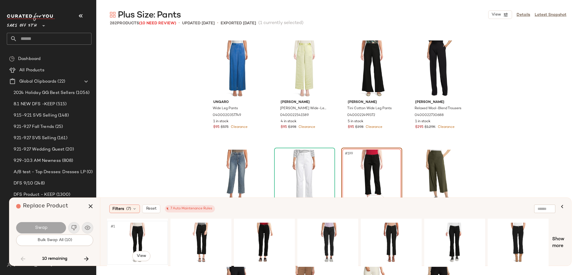
click at [134, 232] on div "#1 View" at bounding box center [137, 243] width 57 height 40
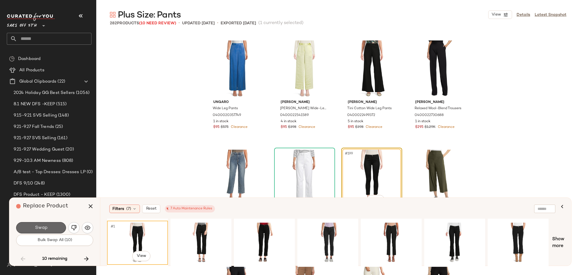
click at [58, 228] on button "Swap" at bounding box center [41, 227] width 50 height 11
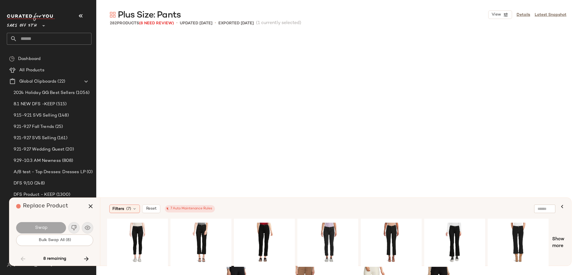
scroll to position [5462, 0]
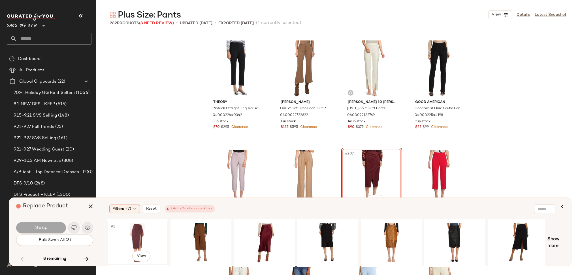
click at [133, 228] on div "#1 View" at bounding box center [137, 243] width 57 height 40
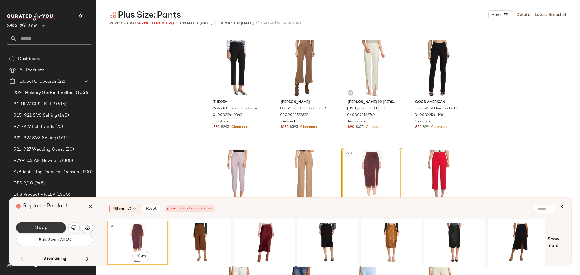
click at [62, 231] on button "Swap" at bounding box center [41, 227] width 50 height 11
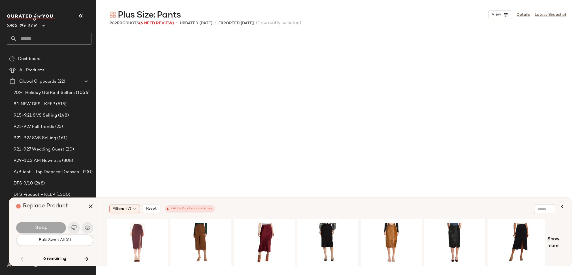
scroll to position [6335, 0]
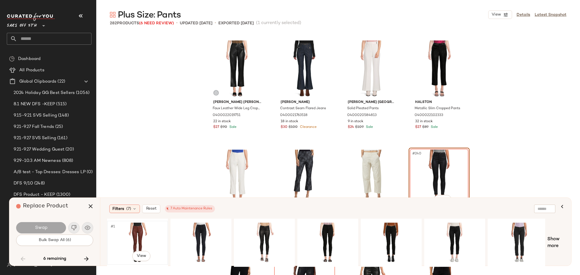
click at [141, 239] on div "#1 View" at bounding box center [137, 243] width 57 height 40
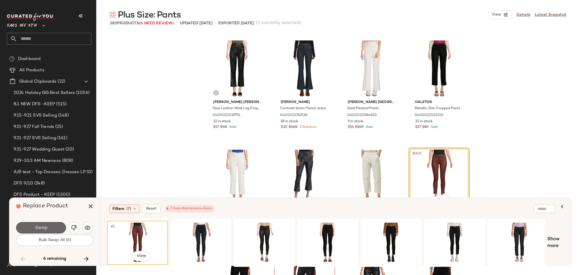
click at [51, 232] on button "Swap" at bounding box center [41, 227] width 50 height 11
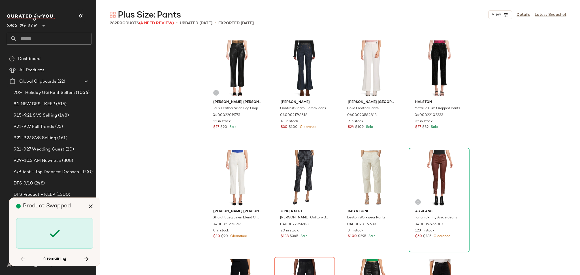
scroll to position [6445, 0]
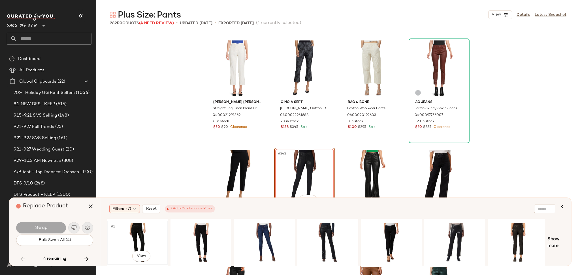
click at [141, 233] on div "#1 View" at bounding box center [137, 243] width 57 height 40
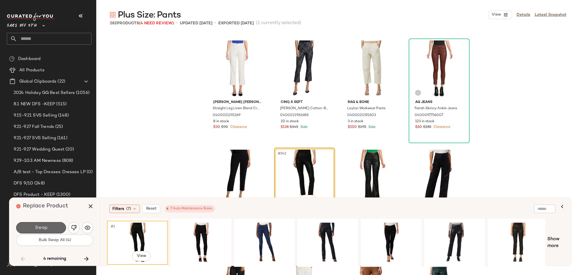
click at [59, 226] on button "Swap" at bounding box center [41, 227] width 50 height 11
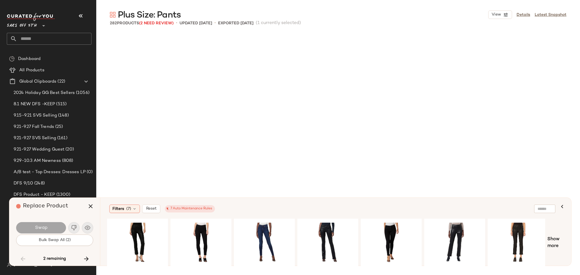
scroll to position [7319, 0]
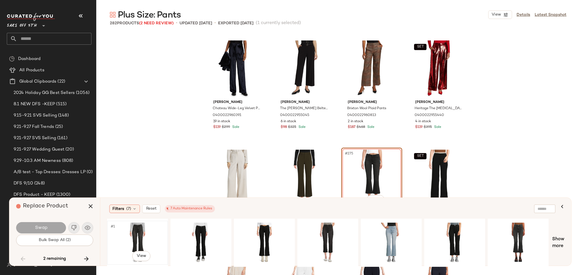
click at [130, 230] on div "#1 View" at bounding box center [137, 243] width 57 height 40
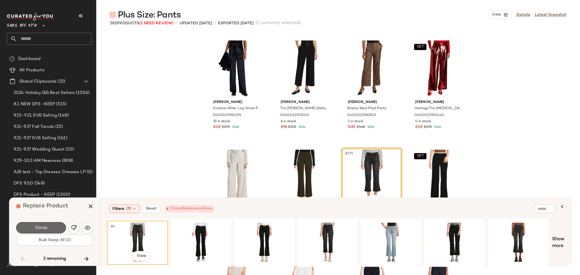
click at [62, 227] on button "Swap" at bounding box center [41, 227] width 50 height 11
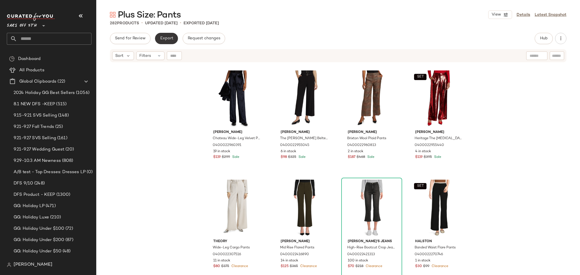
click at [158, 38] on button "Export" at bounding box center [166, 38] width 23 height 11
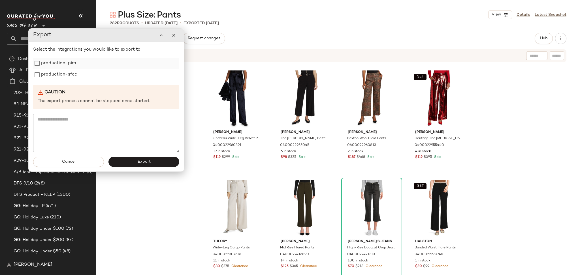
click at [72, 67] on label "production-pim" at bounding box center [58, 63] width 35 height 11
click at [71, 75] on label "production-sfcc" at bounding box center [59, 74] width 36 height 11
click at [124, 162] on button "Export" at bounding box center [143, 162] width 71 height 10
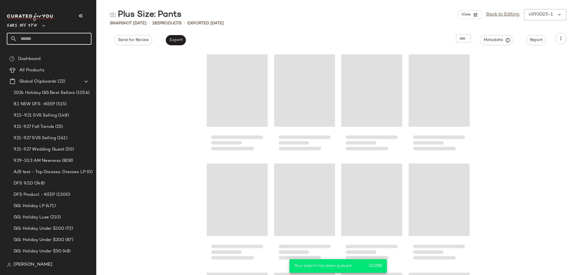
click at [67, 42] on input "text" at bounding box center [54, 39] width 74 height 12
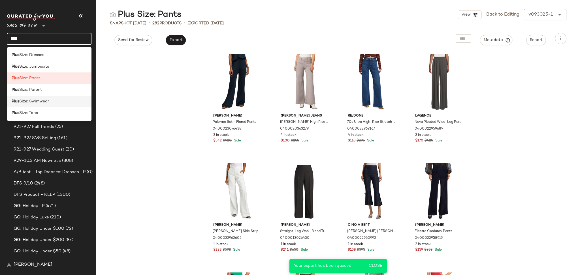
type input "****"
click at [52, 100] on div "Plus Size: Swimwear" at bounding box center [50, 101] width 76 height 6
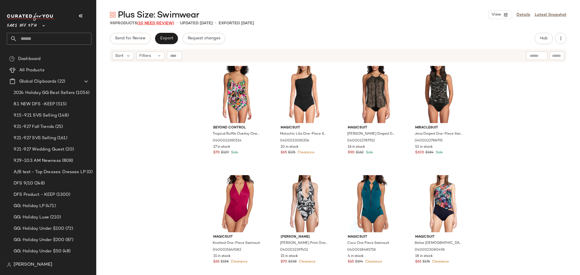
click at [165, 24] on span "(10 Need Review)" at bounding box center [155, 23] width 37 height 4
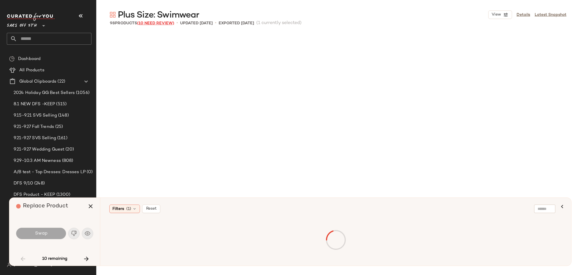
scroll to position [332, 0]
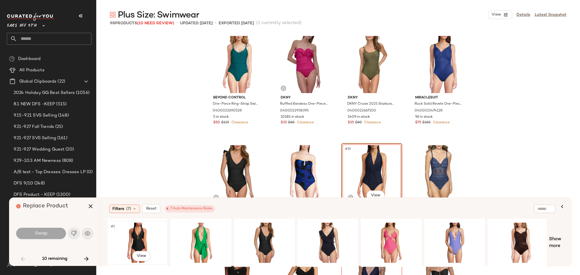
click at [143, 237] on div "#1 View" at bounding box center [137, 243] width 57 height 40
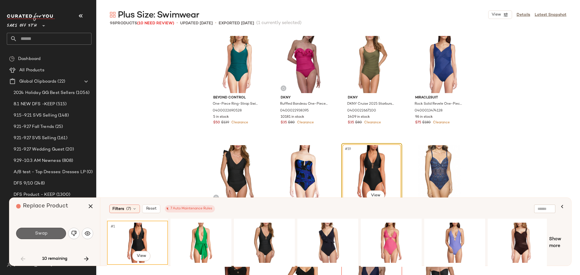
click at [55, 233] on button "Swap" at bounding box center [41, 233] width 50 height 11
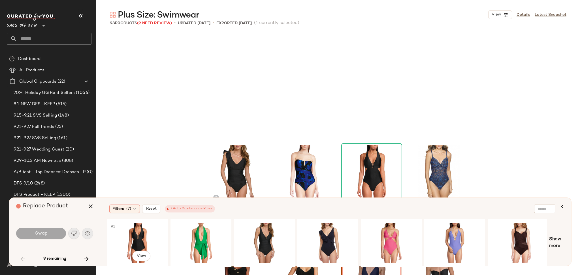
scroll to position [437, 0]
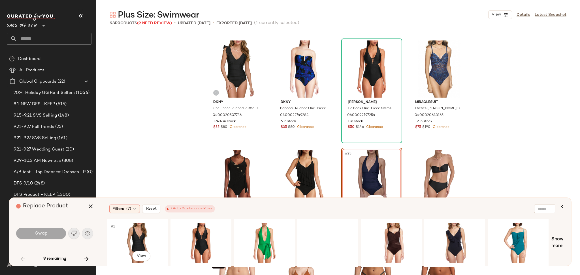
click at [150, 242] on div "#1 View" at bounding box center [137, 243] width 57 height 40
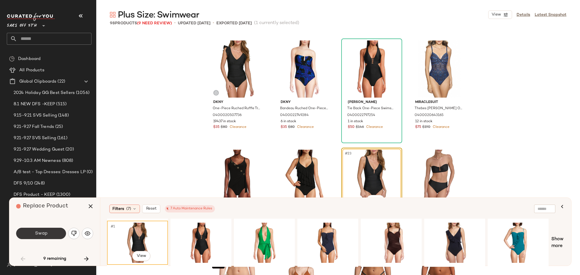
click at [61, 232] on button "Swap" at bounding box center [41, 233] width 50 height 11
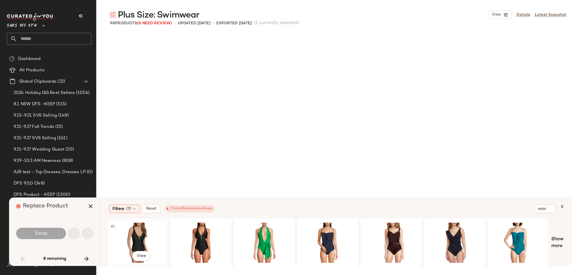
scroll to position [1529, 0]
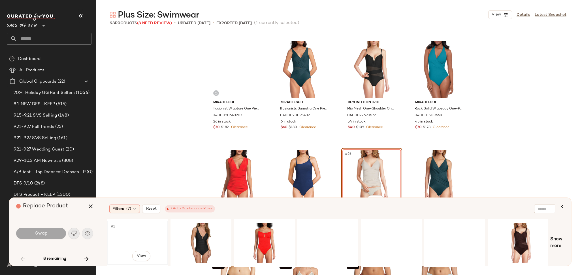
click at [132, 233] on div "#1 View" at bounding box center [137, 243] width 57 height 40
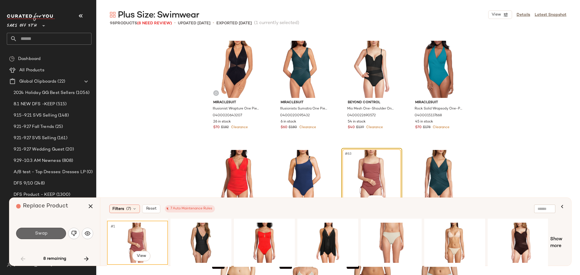
click at [53, 235] on button "Swap" at bounding box center [41, 233] width 50 height 11
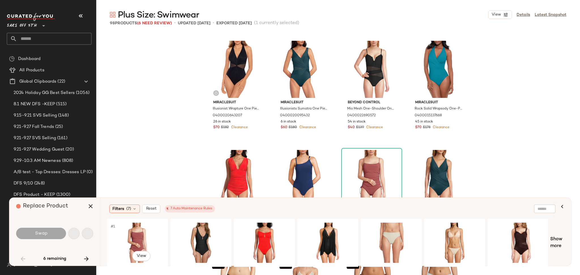
scroll to position [1748, 0]
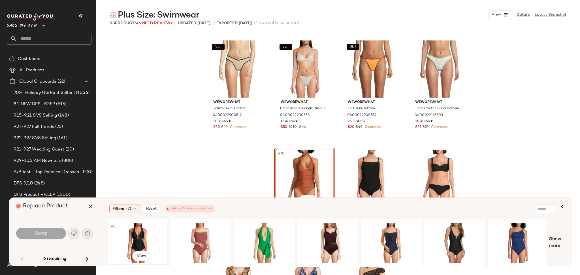
click at [127, 236] on div "#1 View" at bounding box center [137, 243] width 57 height 40
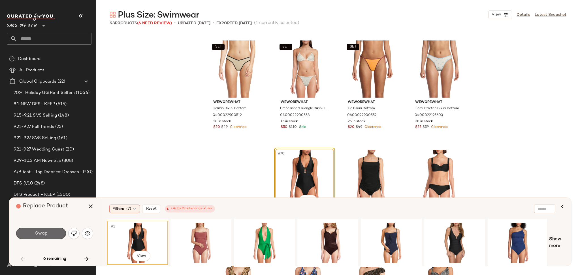
click at [52, 231] on button "Swap" at bounding box center [41, 233] width 50 height 11
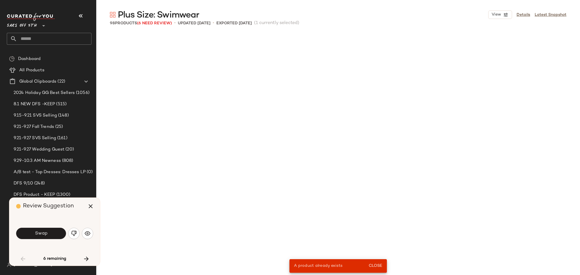
scroll to position [328, 0]
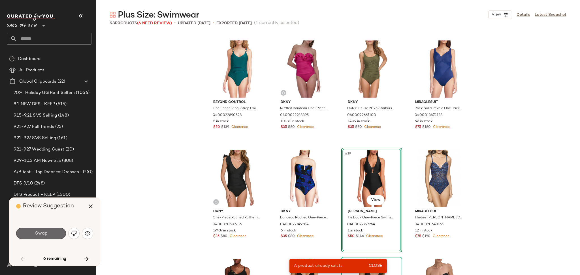
click at [57, 236] on button "Swap" at bounding box center [41, 233] width 50 height 11
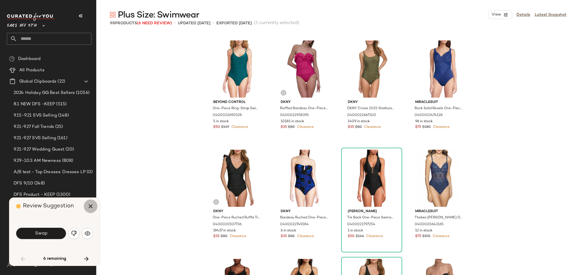
click at [92, 209] on icon "button" at bounding box center [90, 206] width 7 height 7
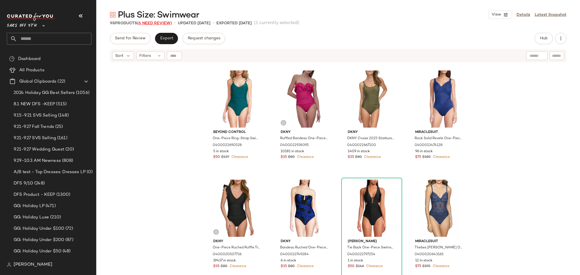
click at [166, 23] on span "(6 Need Review)" at bounding box center [154, 23] width 35 height 4
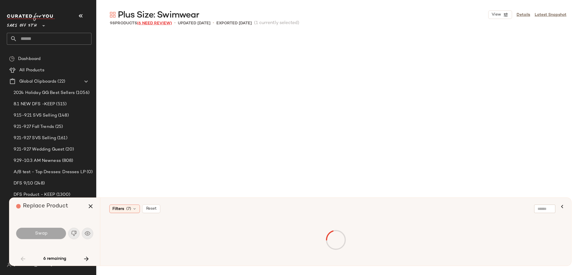
scroll to position [1748, 0]
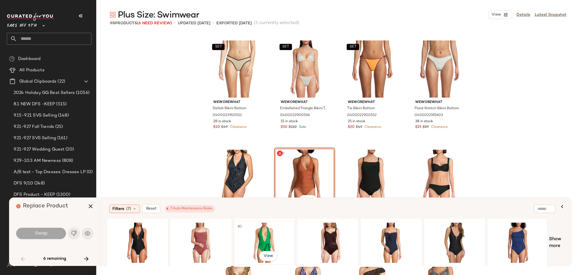
click at [252, 223] on div "#1 View" at bounding box center [264, 243] width 57 height 40
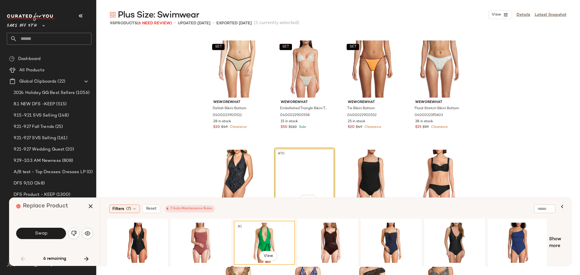
click at [252, 223] on div "#1 View" at bounding box center [264, 243] width 57 height 40
click at [56, 234] on button "Swap" at bounding box center [41, 233] width 50 height 11
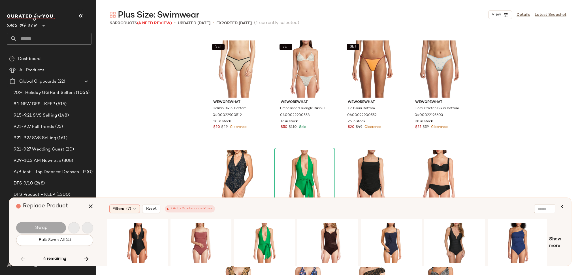
scroll to position [1966, 0]
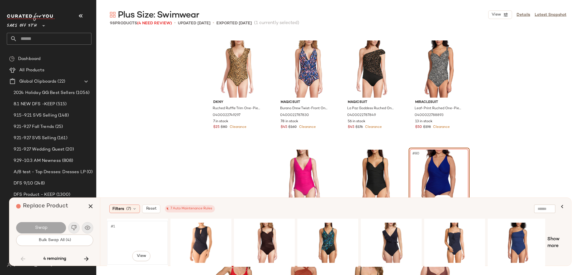
click at [135, 239] on div "#1 View" at bounding box center [137, 243] width 57 height 40
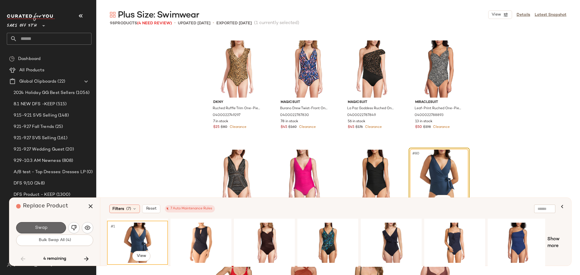
click at [43, 224] on button "Swap" at bounding box center [41, 227] width 50 height 11
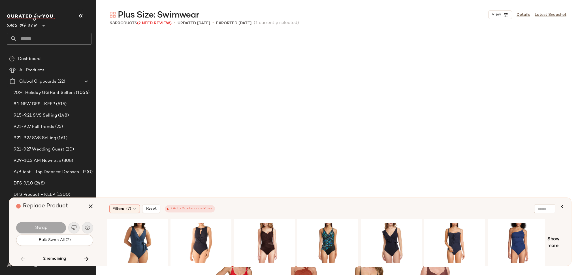
scroll to position [2185, 0]
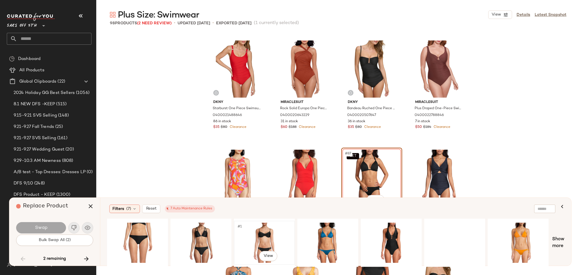
click at [266, 237] on div "#1 View" at bounding box center [264, 243] width 57 height 40
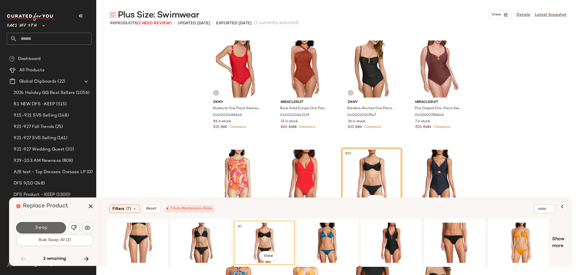
click at [53, 228] on button "Swap" at bounding box center [41, 227] width 50 height 11
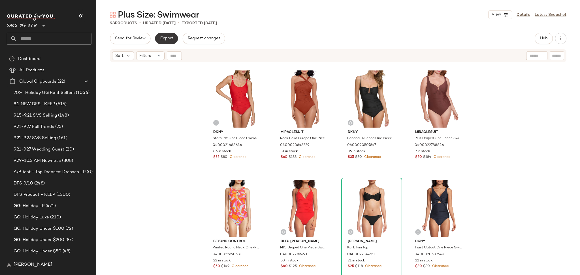
click at [164, 39] on span "Export" at bounding box center [166, 38] width 13 height 5
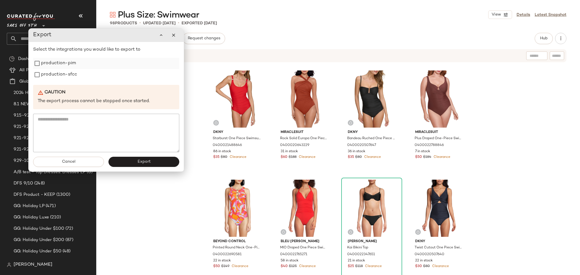
click at [54, 64] on label "production-pim" at bounding box center [58, 63] width 35 height 11
click at [54, 72] on label "production-sfcc" at bounding box center [59, 74] width 36 height 11
click at [136, 165] on button "Export" at bounding box center [143, 162] width 71 height 10
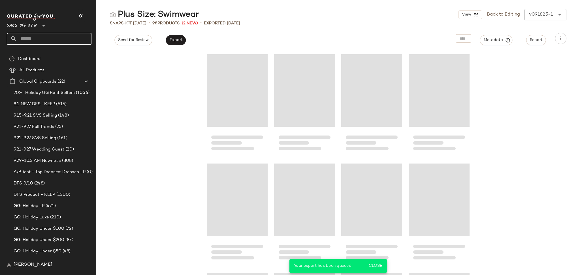
click at [59, 37] on input "text" at bounding box center [54, 39] width 74 height 12
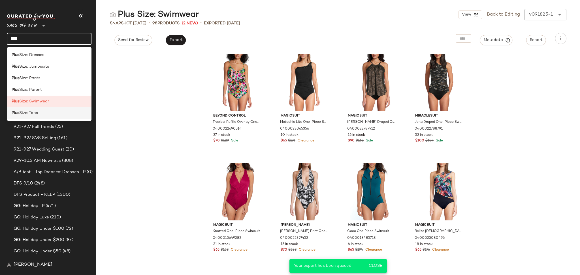
type input "****"
click at [54, 113] on div "Plus Size: Tops" at bounding box center [50, 113] width 76 height 6
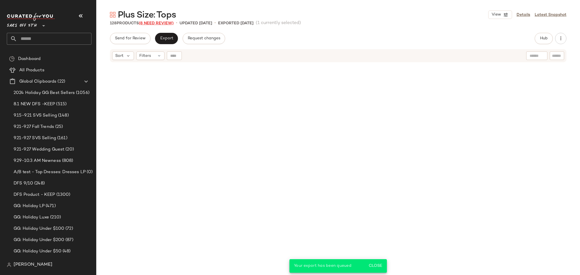
scroll to position [1748, 0]
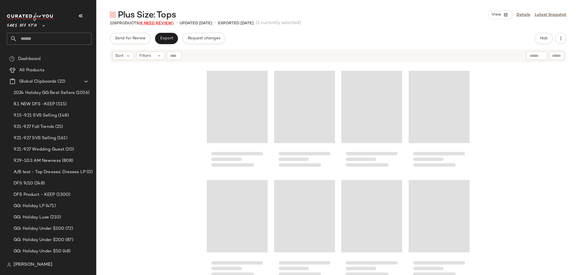
click at [170, 25] on span "(8 Need Review)" at bounding box center [156, 23] width 35 height 4
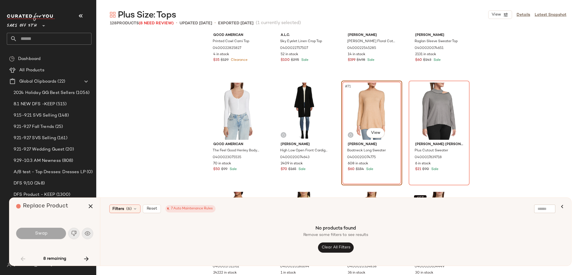
scroll to position [1816, 0]
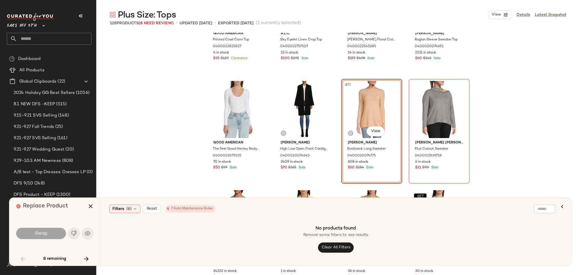
click at [369, 105] on div "#71 View" at bounding box center [371, 109] width 57 height 57
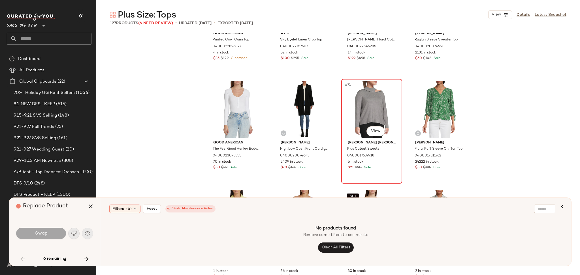
click at [368, 100] on div "#71 View" at bounding box center [371, 109] width 57 height 57
click at [87, 208] on icon "button" at bounding box center [90, 206] width 7 height 7
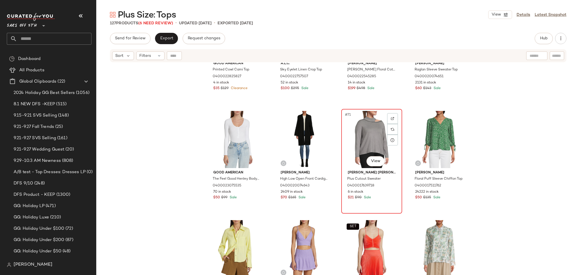
click at [361, 125] on div "#71 View" at bounding box center [371, 139] width 57 height 57
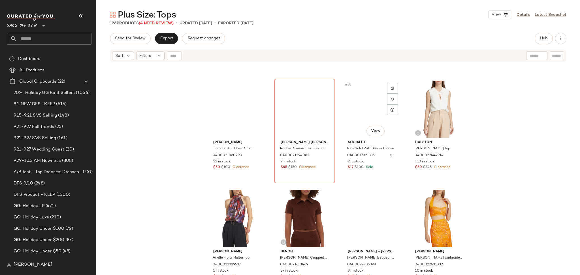
scroll to position [2174, 0]
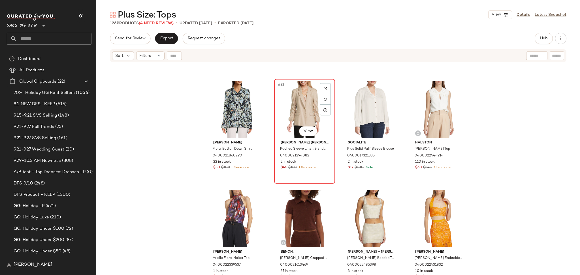
click at [287, 81] on div "#82 View" at bounding box center [304, 109] width 57 height 57
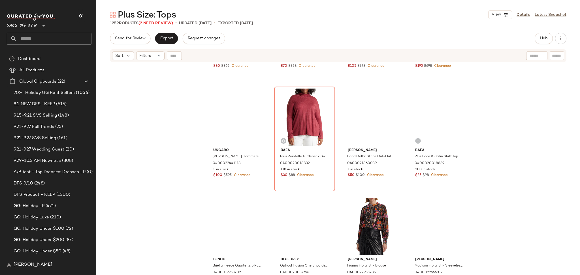
scroll to position [2495, 0]
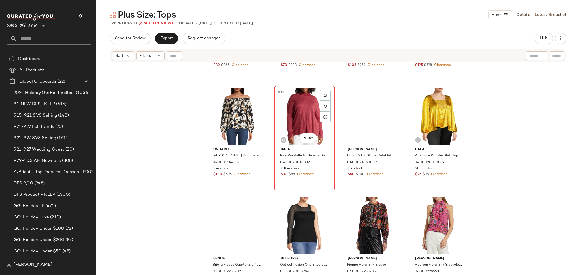
click at [302, 117] on div "#94 View" at bounding box center [304, 116] width 57 height 57
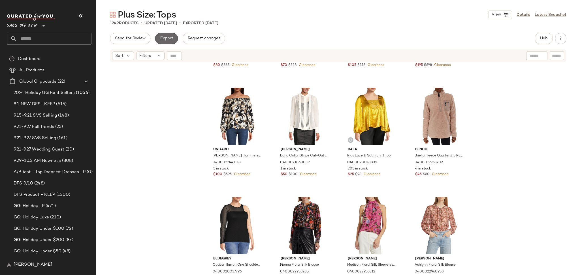
click at [158, 43] on button "Export" at bounding box center [166, 38] width 23 height 11
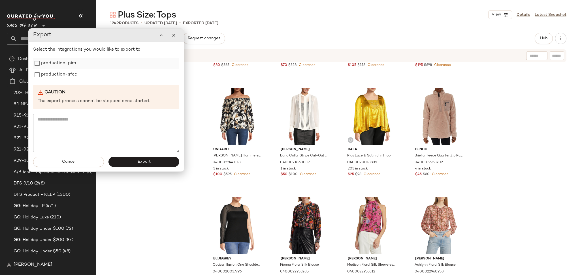
click at [70, 63] on label "production-pim" at bounding box center [58, 63] width 35 height 11
click at [70, 72] on label "production-sfcc" at bounding box center [59, 74] width 36 height 11
click at [121, 161] on button "Export" at bounding box center [143, 162] width 71 height 10
